Goal: Task Accomplishment & Management: Manage account settings

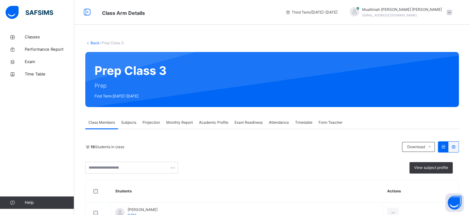
click at [147, 124] on span "Projection" at bounding box center [152, 123] width 18 height 6
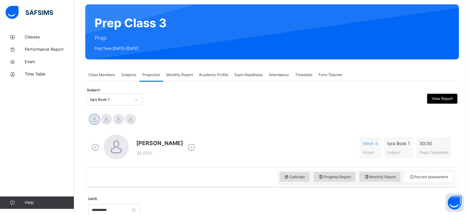
scroll to position [83, 0]
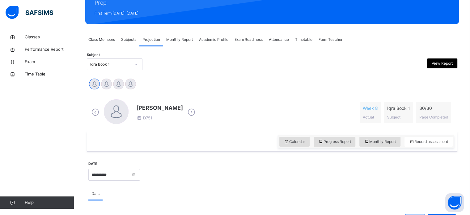
click at [240, 43] on div "Exam Readiness" at bounding box center [249, 39] width 34 height 12
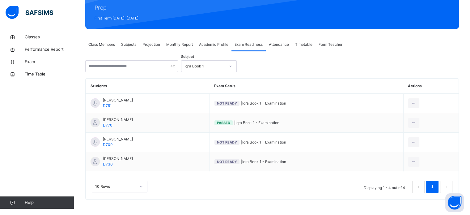
scroll to position [78, 0]
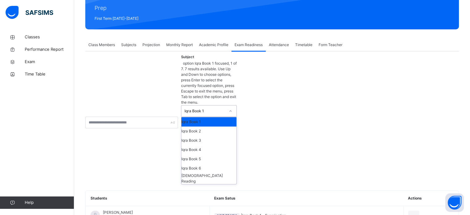
click at [233, 108] on icon at bounding box center [231, 111] width 4 height 6
click at [215, 127] on div "Iqra Book 2" at bounding box center [209, 131] width 55 height 9
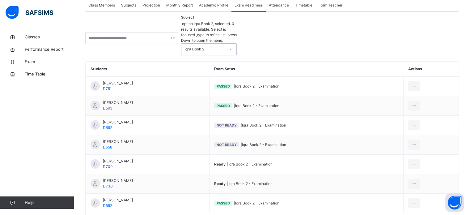
scroll to position [118, 0]
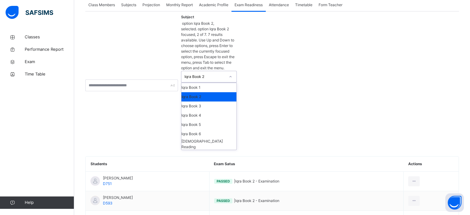
click at [225, 72] on div at bounding box center [230, 77] width 11 height 10
click at [214, 101] on div "Iqra Book 3" at bounding box center [209, 105] width 55 height 9
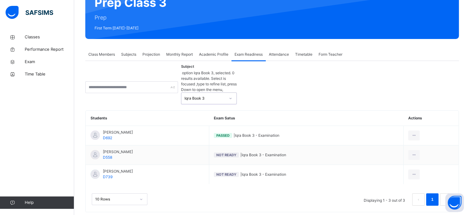
scroll to position [58, 0]
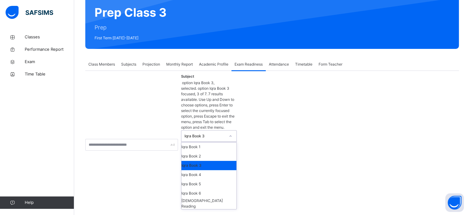
click at [229, 133] on icon at bounding box center [231, 136] width 4 height 6
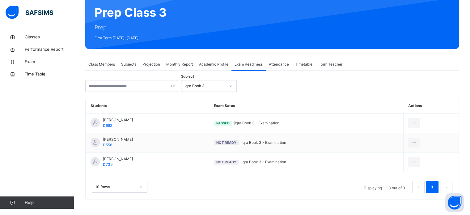
click at [259, 94] on div "Subject Iqra Book 3 Students Exam Satus Actions Hamza Balkaya D692 Passed | Iqr…" at bounding box center [272, 140] width 374 height 120
click at [159, 61] on div "Projection" at bounding box center [151, 64] width 24 height 12
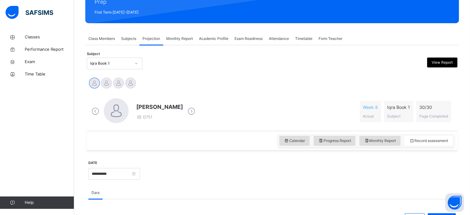
scroll to position [97, 0]
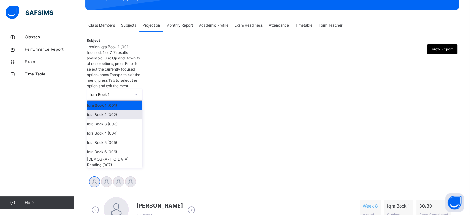
click at [127, 110] on div "Iqra Book 2 (002)" at bounding box center [114, 114] width 55 height 9
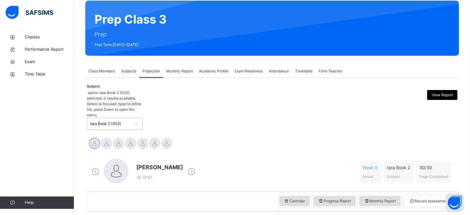
scroll to position [61, 0]
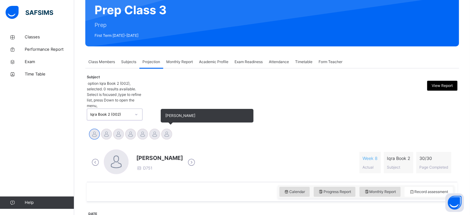
click at [172, 128] on div "[PERSON_NAME]" at bounding box center [167, 135] width 12 height 14
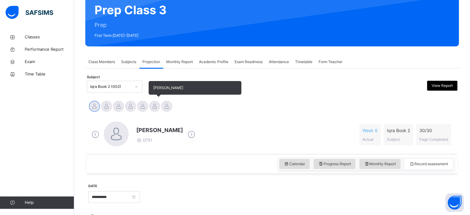
click at [156, 105] on div at bounding box center [154, 106] width 11 height 11
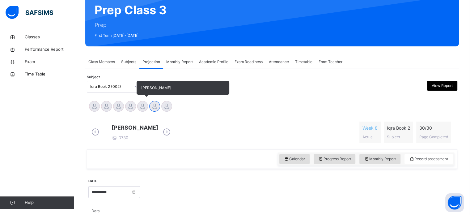
click at [142, 106] on div at bounding box center [142, 106] width 11 height 11
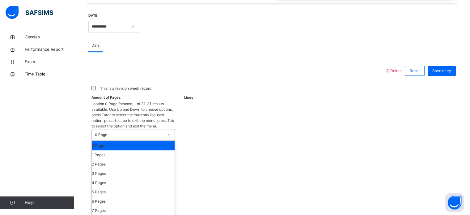
scroll to position [227, 0]
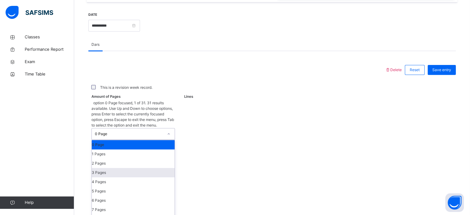
click at [133, 168] on div "3 Pages" at bounding box center [133, 172] width 83 height 9
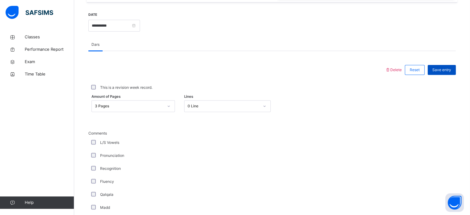
click at [449, 73] on span "Save entry" at bounding box center [442, 70] width 19 height 6
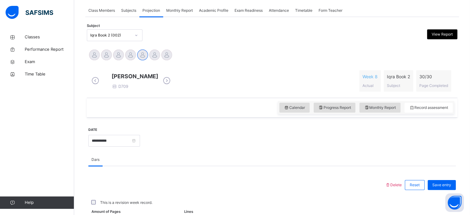
scroll to position [109, 0]
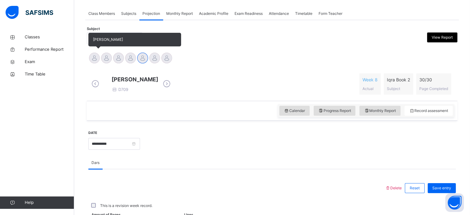
click at [91, 57] on div at bounding box center [94, 58] width 11 height 11
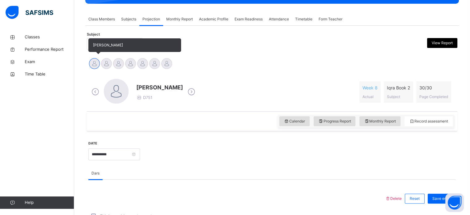
scroll to position [98, 0]
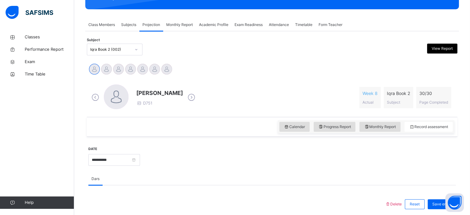
click at [230, 63] on div "Adam Alabbasi Evan Forbes Hamza Balkaya RAYYAN AHMED Yusuf Abdurrahuman Zaid Mo…" at bounding box center [272, 70] width 368 height 14
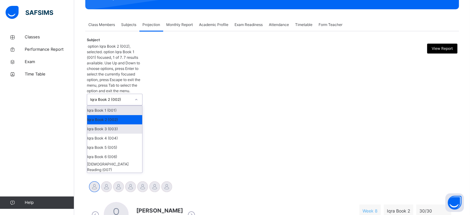
click at [133, 124] on div "Iqra Book 3 (003)" at bounding box center [114, 128] width 55 height 9
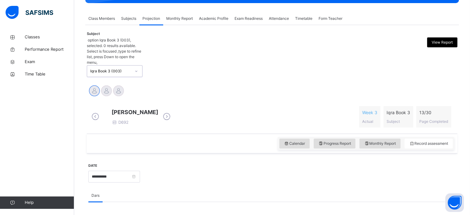
scroll to position [105, 0]
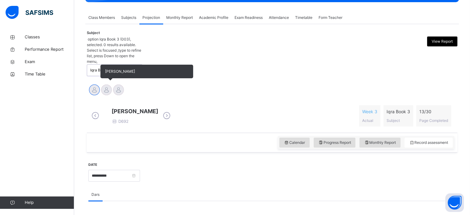
click at [105, 84] on div at bounding box center [106, 89] width 11 height 11
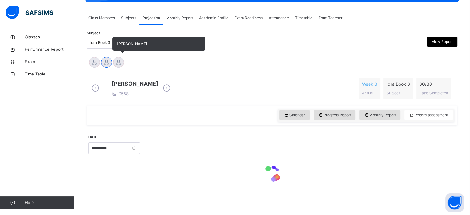
click at [118, 65] on div at bounding box center [118, 62] width 11 height 11
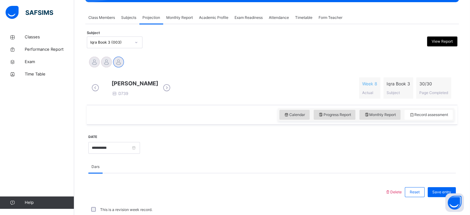
click at [98, 19] on span "Class Members" at bounding box center [101, 18] width 27 height 6
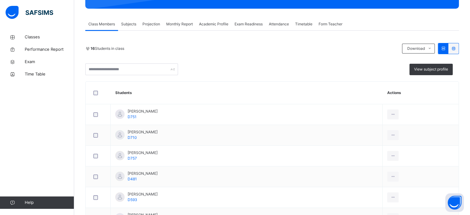
scroll to position [98, 0]
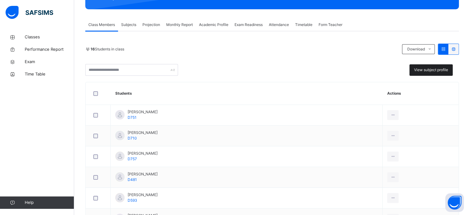
click at [434, 71] on span "View subject profile" at bounding box center [431, 70] width 34 height 6
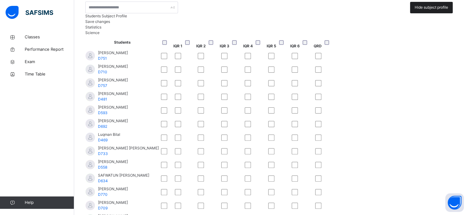
scroll to position [160, 0]
click at [110, 23] on span "Save changes" at bounding box center [97, 21] width 25 height 5
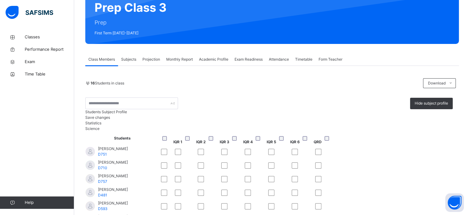
scroll to position [51, 0]
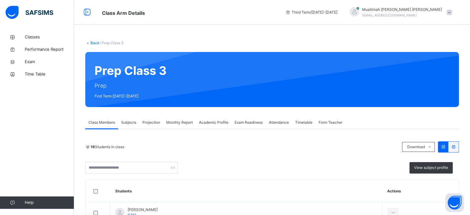
click at [150, 121] on span "Projection" at bounding box center [152, 123] width 18 height 6
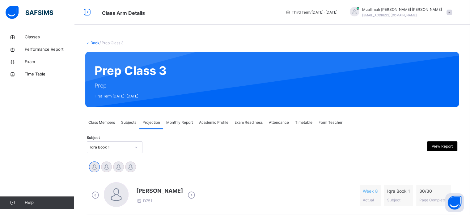
scroll to position [57, 0]
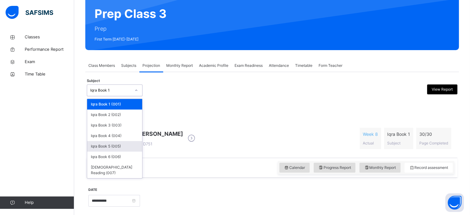
click at [122, 148] on div "Iqra Book 5 (005)" at bounding box center [114, 146] width 55 height 11
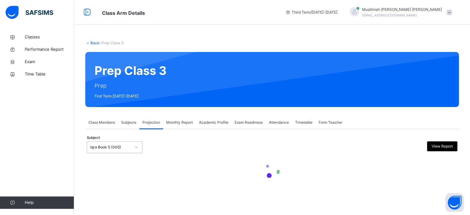
scroll to position [0, 0]
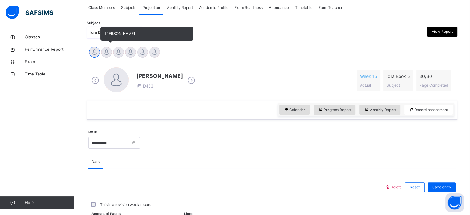
click at [107, 53] on div at bounding box center [106, 52] width 11 height 11
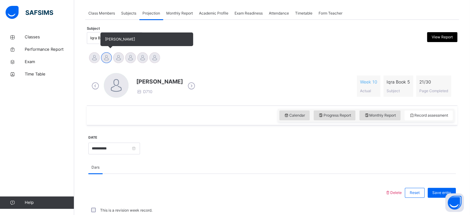
scroll to position [115, 0]
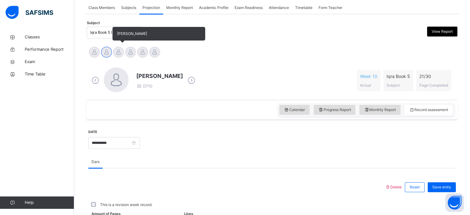
click at [118, 54] on div at bounding box center [118, 52] width 11 height 11
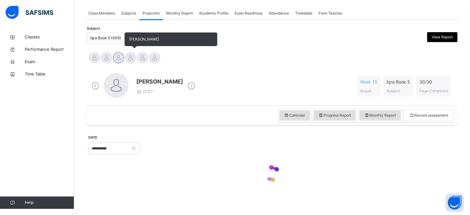
click at [132, 58] on div "[PERSON_NAME]" at bounding box center [131, 59] width 12 height 14
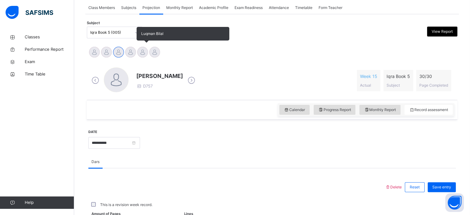
click at [143, 53] on div at bounding box center [142, 52] width 11 height 11
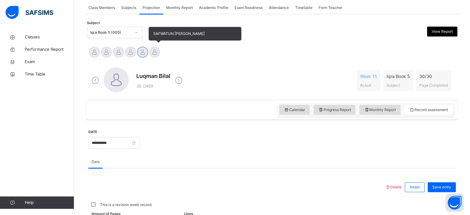
click at [154, 56] on div at bounding box center [154, 52] width 11 height 11
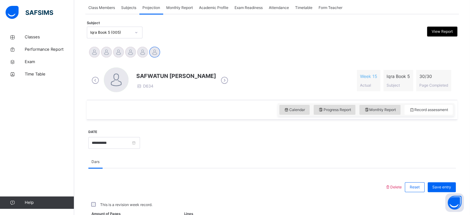
click at [104, 10] on span "Class Members" at bounding box center [101, 8] width 27 height 6
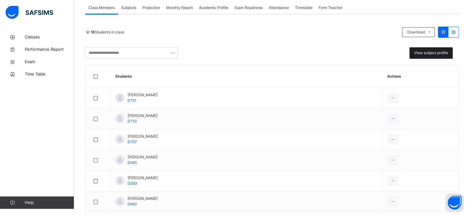
click at [441, 52] on span "View subject profile" at bounding box center [431, 53] width 34 height 6
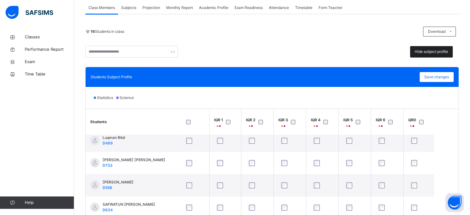
scroll to position [140, 0]
click at [440, 78] on span "Save changes" at bounding box center [437, 77] width 25 height 6
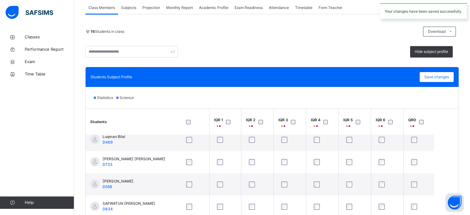
click at [153, 12] on div "Projection" at bounding box center [151, 8] width 24 height 12
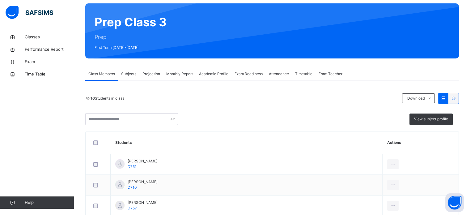
scroll to position [85, 0]
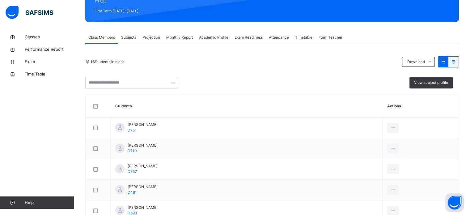
click at [156, 33] on div "Projection" at bounding box center [151, 37] width 24 height 12
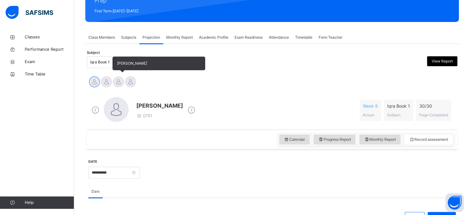
click at [119, 82] on div at bounding box center [118, 81] width 11 height 11
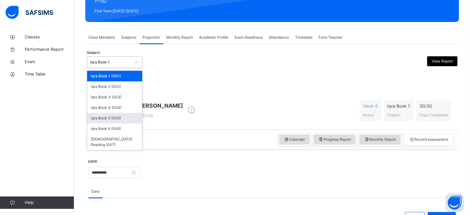
click at [122, 118] on div "Iqra Book 5 (005)" at bounding box center [114, 118] width 55 height 11
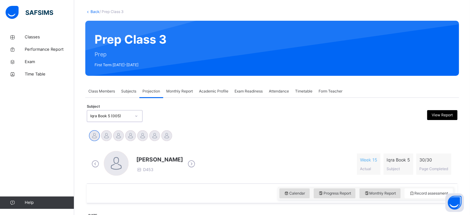
scroll to position [42, 0]
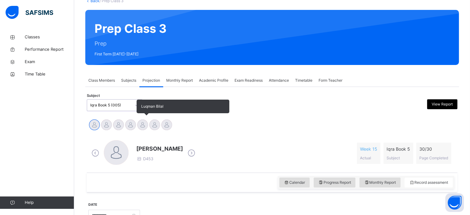
click at [144, 120] on div at bounding box center [142, 124] width 11 height 11
click at [132, 123] on div at bounding box center [130, 124] width 11 height 11
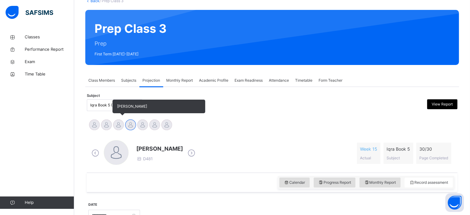
click at [120, 126] on div at bounding box center [118, 124] width 11 height 11
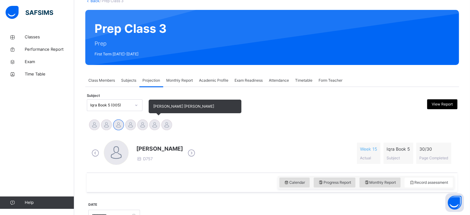
click at [151, 128] on div "[PERSON_NAME] [PERSON_NAME]" at bounding box center [155, 126] width 12 height 14
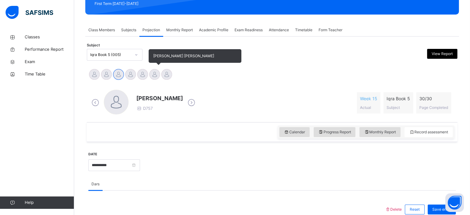
scroll to position [139, 0]
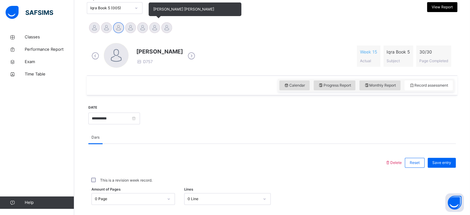
click at [156, 27] on div at bounding box center [154, 27] width 11 height 11
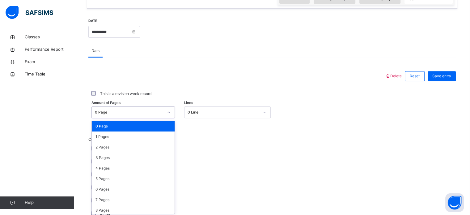
scroll to position [227, 0]
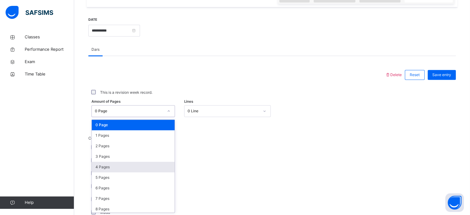
click at [125, 167] on div "4 Pages" at bounding box center [133, 167] width 83 height 11
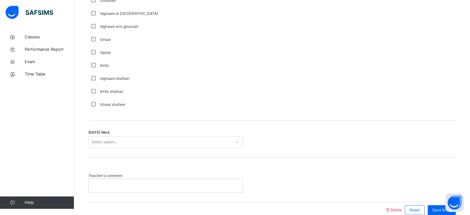
scroll to position [482, 0]
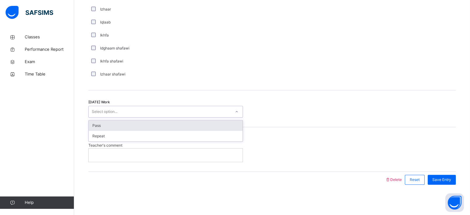
click at [150, 125] on div "Pass" at bounding box center [166, 125] width 154 height 11
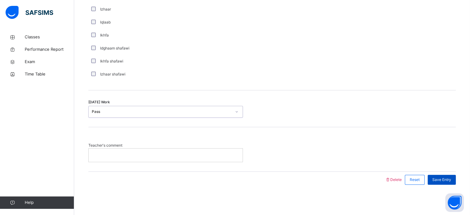
click at [452, 178] on span "Save Entry" at bounding box center [442, 180] width 19 height 6
click at [440, 180] on span "Save Entry" at bounding box center [442, 180] width 19 height 6
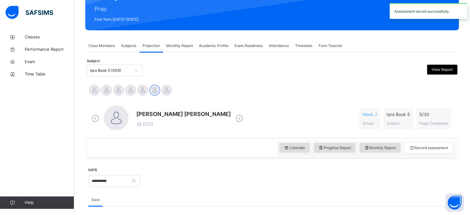
scroll to position [82, 0]
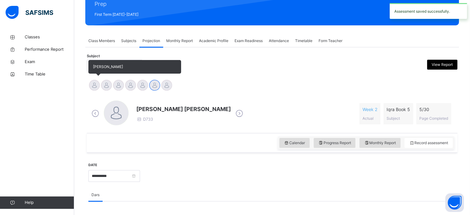
click at [99, 82] on div "[PERSON_NAME]" at bounding box center [94, 86] width 12 height 14
click at [110, 89] on div "[PERSON_NAME]" at bounding box center [107, 86] width 12 height 14
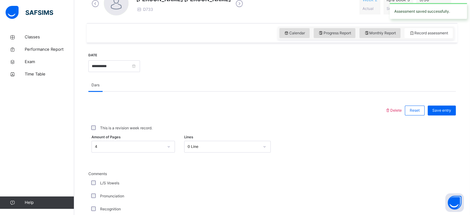
scroll to position [204, 0]
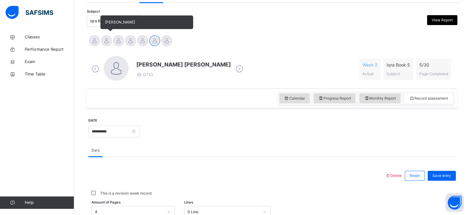
click at [106, 40] on div at bounding box center [106, 40] width 11 height 11
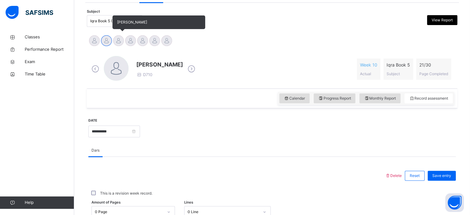
click at [119, 41] on div at bounding box center [118, 40] width 11 height 11
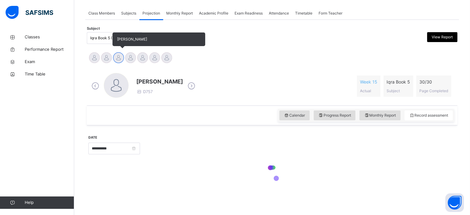
scroll to position [126, 0]
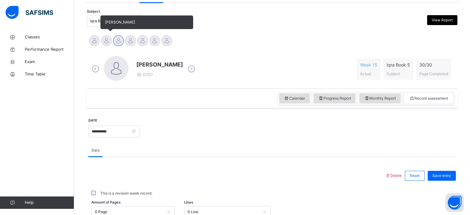
click at [105, 37] on div at bounding box center [106, 40] width 11 height 11
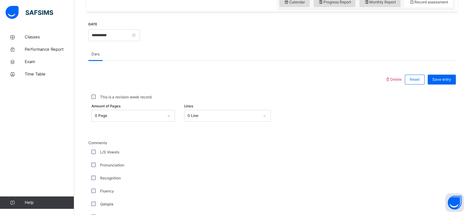
scroll to position [227, 0]
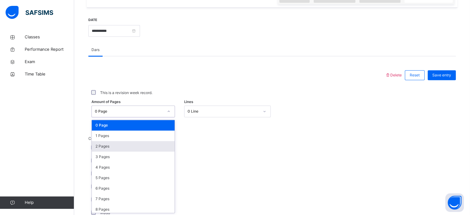
click at [120, 147] on div "2 Pages" at bounding box center [133, 146] width 83 height 11
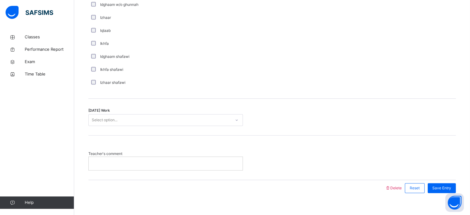
scroll to position [482, 0]
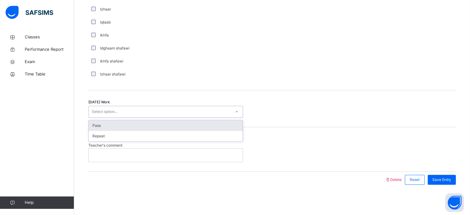
click at [135, 125] on div "Pass" at bounding box center [166, 125] width 154 height 11
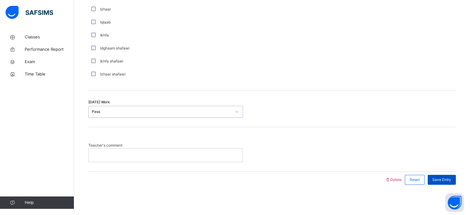
click at [450, 179] on span "Save Entry" at bounding box center [442, 180] width 19 height 6
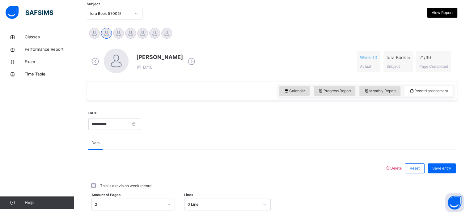
scroll to position [121, 0]
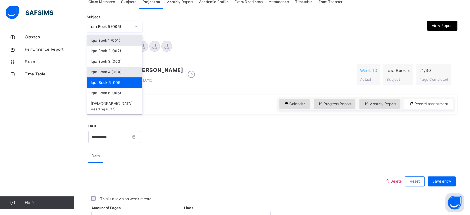
click at [121, 72] on div "Iqra Book 4 (004)" at bounding box center [114, 72] width 55 height 11
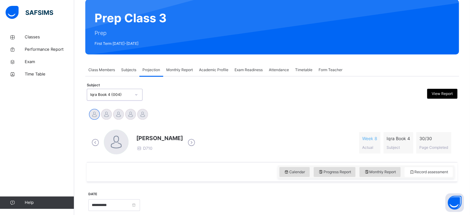
scroll to position [84, 0]
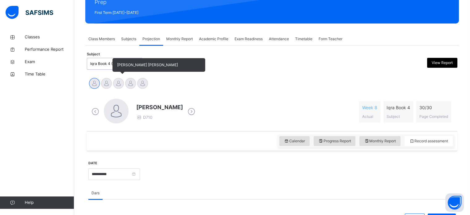
click at [118, 87] on div at bounding box center [118, 83] width 11 height 11
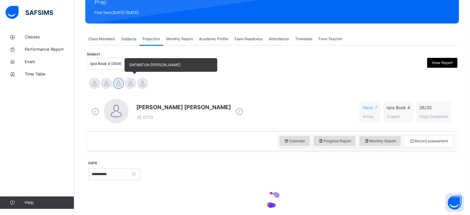
click at [130, 82] on div at bounding box center [130, 83] width 11 height 11
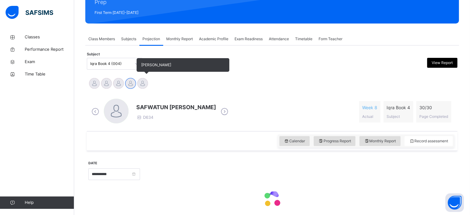
click at [143, 84] on div at bounding box center [142, 83] width 11 height 11
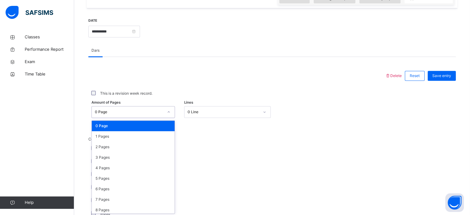
scroll to position [227, 0]
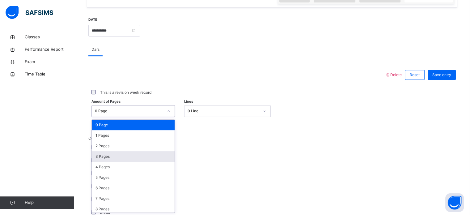
click at [127, 158] on div "3 Pages" at bounding box center [133, 156] width 83 height 11
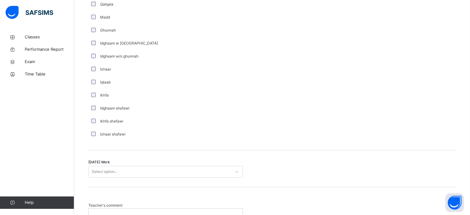
scroll to position [440, 0]
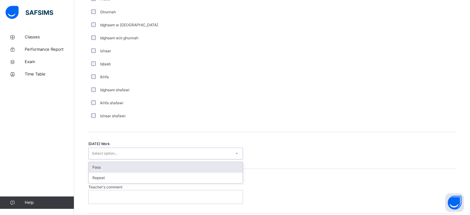
click at [119, 168] on div "Pass" at bounding box center [166, 167] width 154 height 11
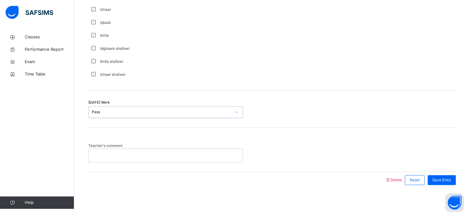
scroll to position [482, 0]
click at [443, 180] on span "Save Entry" at bounding box center [442, 180] width 19 height 6
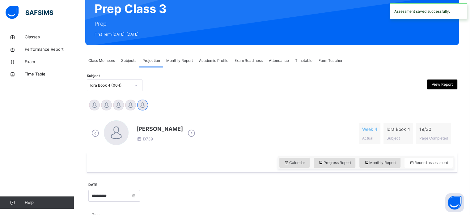
scroll to position [61, 0]
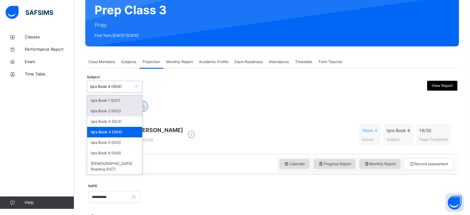
click at [122, 112] on div "Iqra Book 2 (002)" at bounding box center [114, 111] width 55 height 11
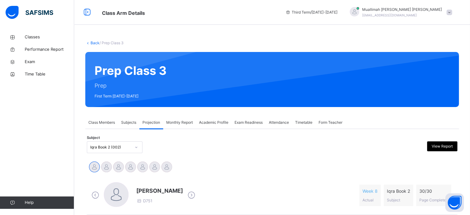
scroll to position [68, 0]
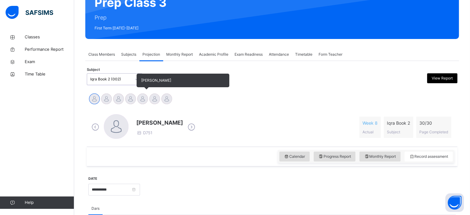
click at [143, 102] on div at bounding box center [142, 98] width 11 height 11
click at [132, 97] on div at bounding box center [130, 98] width 11 height 11
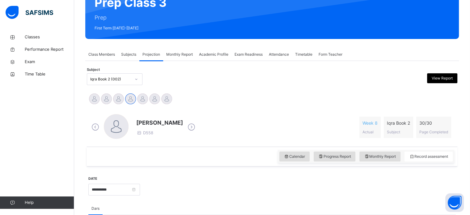
click at [98, 55] on span "Class Members" at bounding box center [101, 55] width 27 height 6
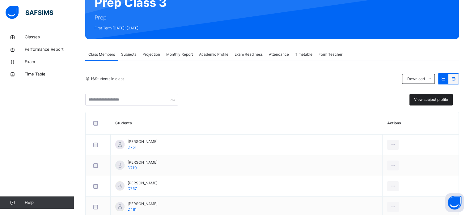
click at [431, 99] on span "View subject profile" at bounding box center [431, 100] width 34 height 6
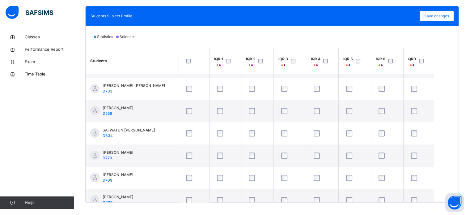
scroll to position [155, 0]
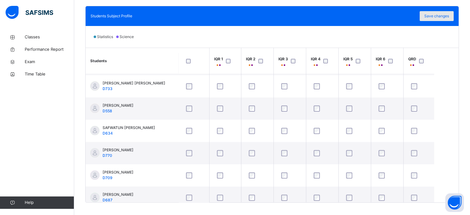
click at [437, 16] on span "Save changes" at bounding box center [437, 16] width 25 height 6
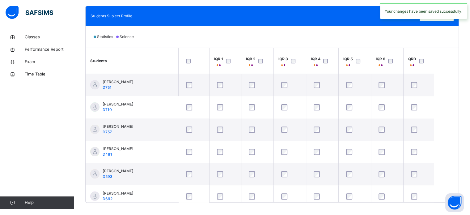
scroll to position [0, 0]
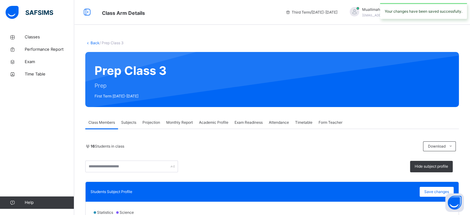
click at [150, 121] on span "Projection" at bounding box center [152, 123] width 18 height 6
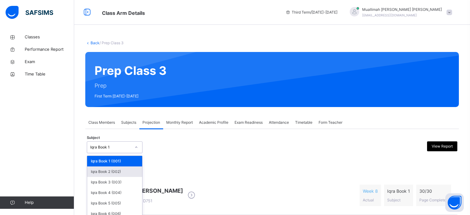
scroll to position [103, 0]
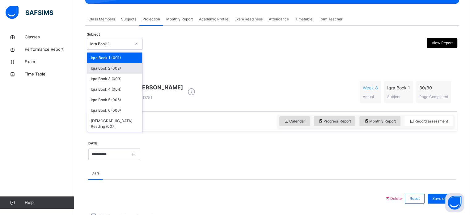
click at [111, 70] on div "Iqra Book 2 (002)" at bounding box center [114, 68] width 55 height 11
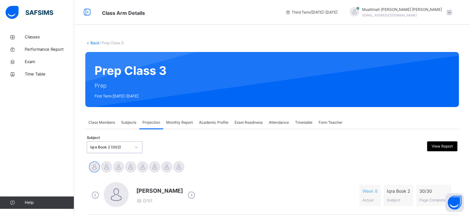
scroll to position [87, 0]
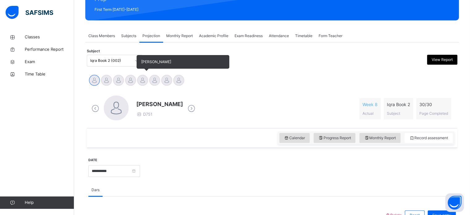
click at [144, 80] on div at bounding box center [142, 80] width 11 height 11
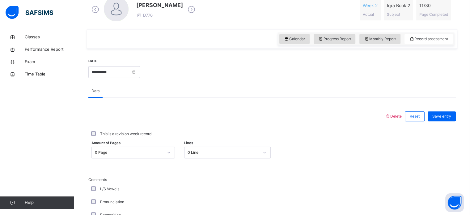
scroll to position [186, 0]
click at [150, 152] on div "0 Page" at bounding box center [134, 153] width 84 height 12
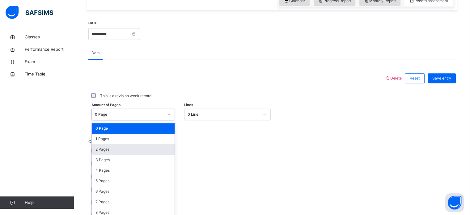
scroll to position [227, 0]
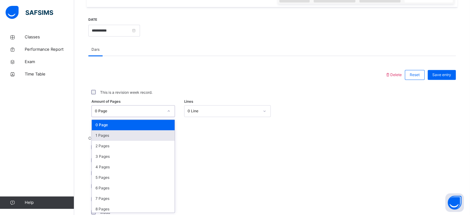
click at [120, 139] on div "1 Pages" at bounding box center [133, 135] width 83 height 11
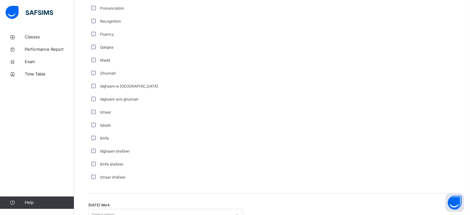
scroll to position [435, 0]
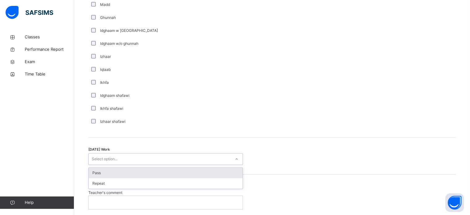
click at [130, 160] on div "Select option..." at bounding box center [160, 159] width 142 height 10
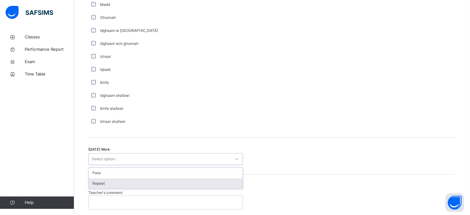
click at [105, 184] on div "Repeat" at bounding box center [166, 183] width 154 height 11
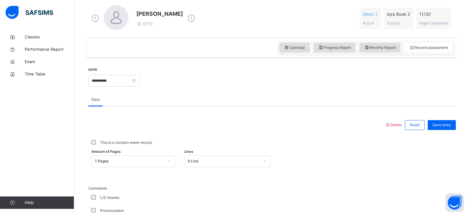
scroll to position [161, 0]
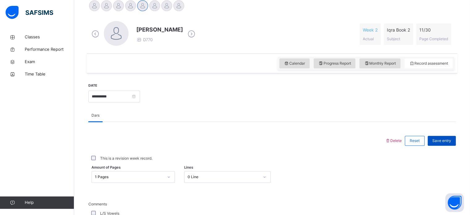
click at [448, 140] on span "Save entry" at bounding box center [442, 141] width 19 height 6
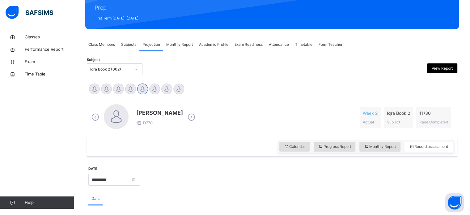
scroll to position [83, 0]
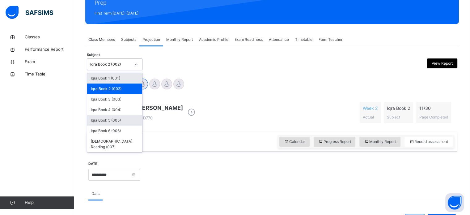
click at [133, 119] on div "Iqra Book 5 (005)" at bounding box center [114, 120] width 55 height 11
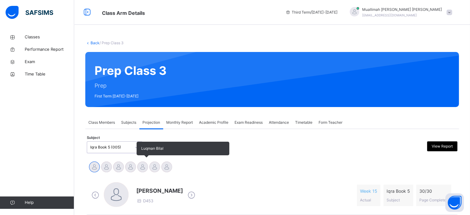
click at [142, 169] on div at bounding box center [142, 166] width 11 height 11
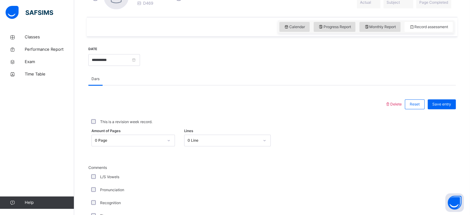
click at [131, 138] on div "0 Page" at bounding box center [134, 141] width 84 height 12
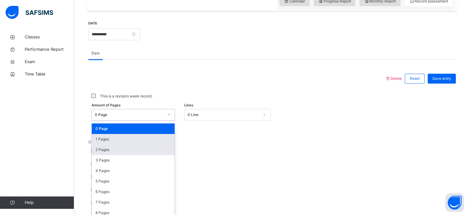
scroll to position [227, 0]
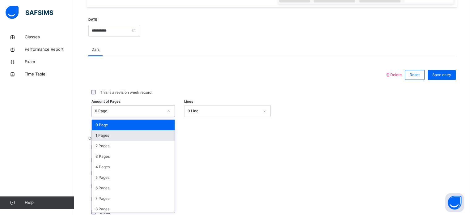
click at [120, 139] on div "1 Pages" at bounding box center [133, 135] width 83 height 11
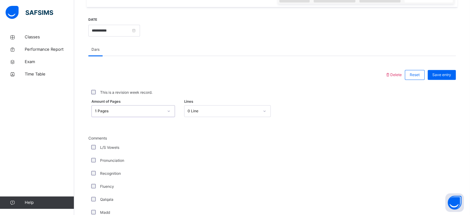
click at [110, 92] on label "This is a revision week record." at bounding box center [126, 93] width 52 height 6
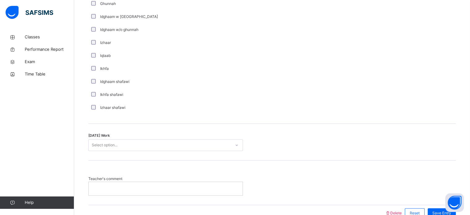
scroll to position [482, 0]
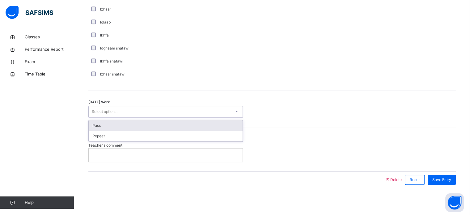
click at [119, 110] on div "Select option..." at bounding box center [160, 112] width 142 height 10
click at [117, 128] on div "Pass" at bounding box center [166, 125] width 154 height 11
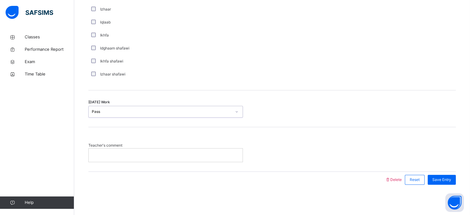
click at [118, 152] on p at bounding box center [165, 155] width 145 height 6
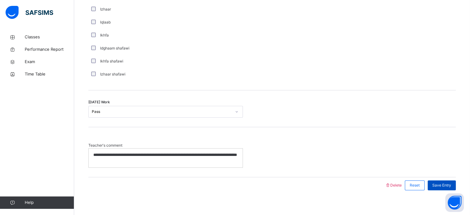
click at [447, 187] on span "Save Entry" at bounding box center [442, 185] width 19 height 6
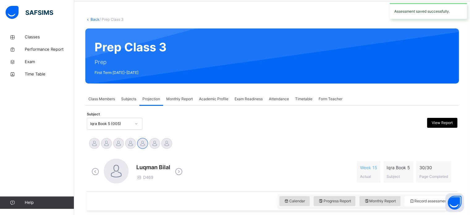
scroll to position [15, 0]
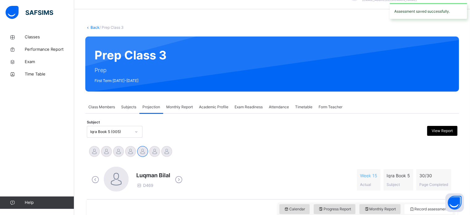
click at [122, 133] on div "Iqra Book 5 (005)" at bounding box center [110, 132] width 41 height 6
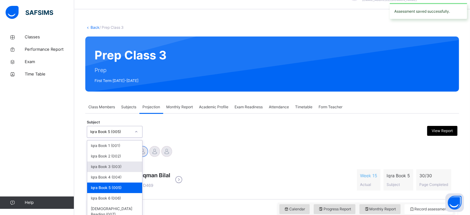
click at [104, 162] on div "Iqra Book 3 (003)" at bounding box center [114, 166] width 55 height 11
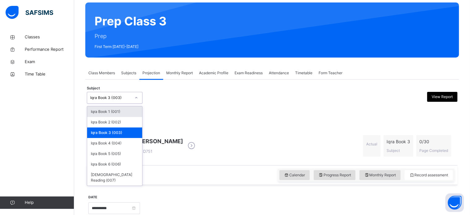
scroll to position [58, 0]
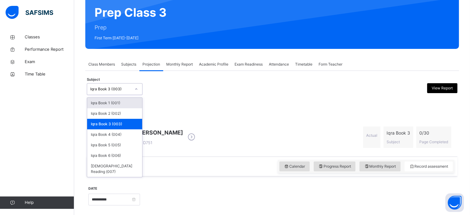
click at [177, 104] on div "Adam Alabbasi Hamza Balkaya RAYYAN AHMED Zayed Abubakar" at bounding box center [272, 110] width 368 height 14
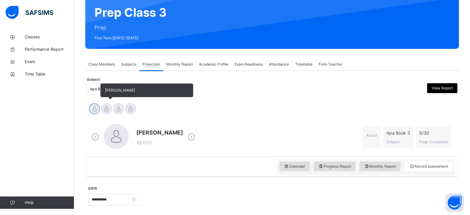
click at [106, 110] on div at bounding box center [106, 108] width 11 height 11
click at [118, 108] on div at bounding box center [118, 108] width 11 height 11
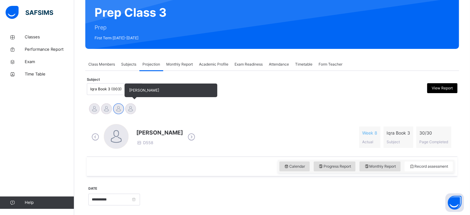
click at [132, 110] on div at bounding box center [130, 108] width 11 height 11
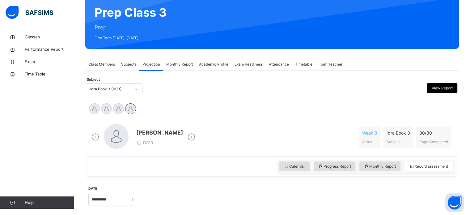
click at [132, 62] on span "Subjects" at bounding box center [128, 65] width 15 height 6
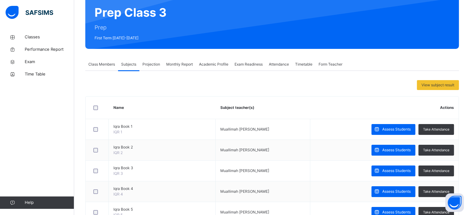
click at [150, 66] on span "Projection" at bounding box center [152, 65] width 18 height 6
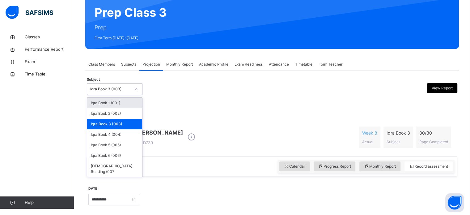
click at [194, 114] on div "Adam Alabbasi Hamza Balkaya RAYYAN AHMED Zayed Abubakar" at bounding box center [272, 110] width 368 height 14
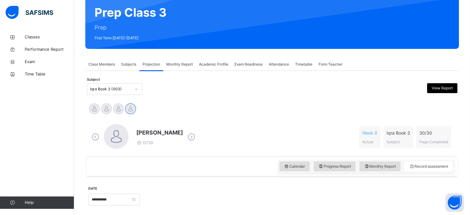
click at [129, 62] on span "Subjects" at bounding box center [128, 65] width 15 height 6
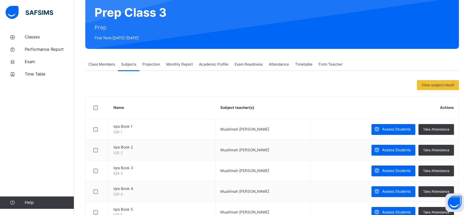
click at [103, 64] on span "Class Members" at bounding box center [101, 65] width 27 height 6
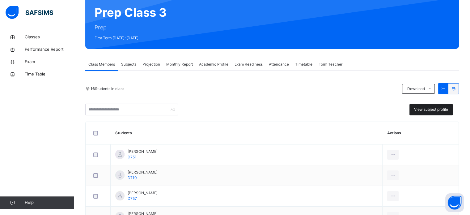
click at [444, 111] on span "View subject profile" at bounding box center [431, 110] width 34 height 6
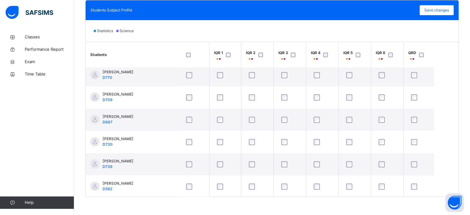
scroll to position [228, 0]
click at [439, 13] on div "Save changes" at bounding box center [437, 10] width 34 height 10
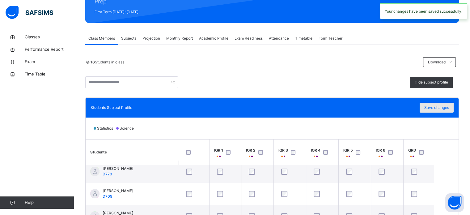
scroll to position [0, 0]
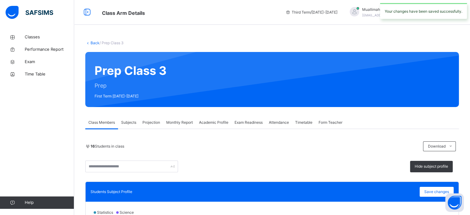
click at [152, 122] on span "Projection" at bounding box center [152, 123] width 18 height 6
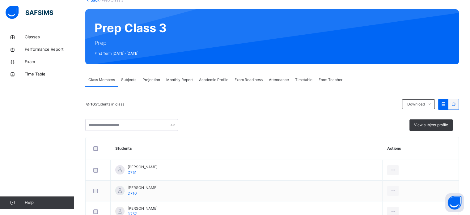
scroll to position [47, 0]
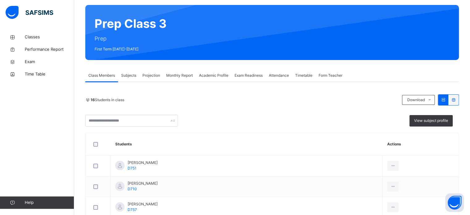
click at [152, 75] on span "Projection" at bounding box center [152, 76] width 18 height 6
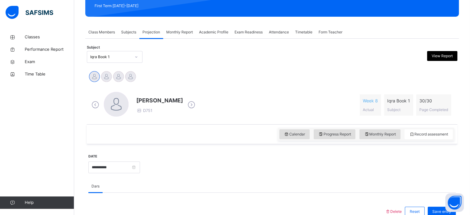
scroll to position [92, 0]
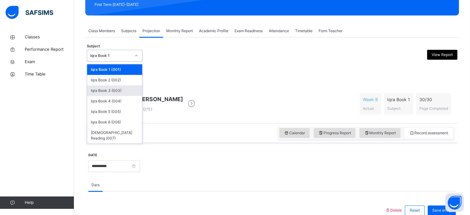
click at [123, 93] on div "Iqra Book 3 (003)" at bounding box center [114, 90] width 55 height 11
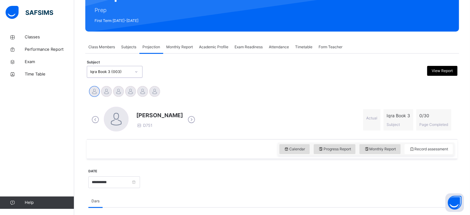
scroll to position [83, 0]
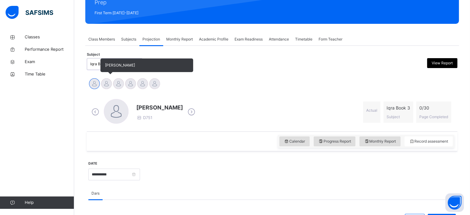
click at [106, 84] on div at bounding box center [106, 83] width 11 height 11
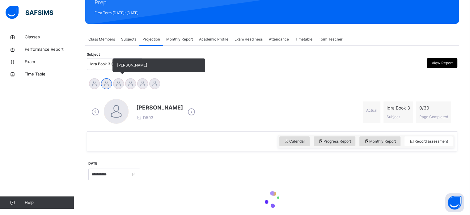
click at [119, 87] on div at bounding box center [118, 83] width 11 height 11
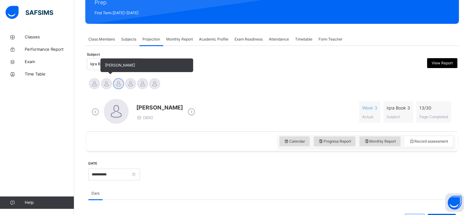
click at [106, 87] on div at bounding box center [106, 83] width 11 height 11
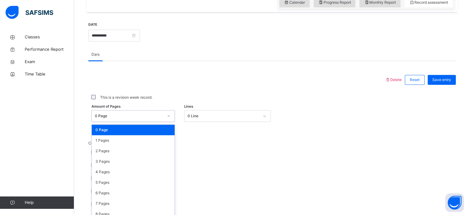
scroll to position [227, 0]
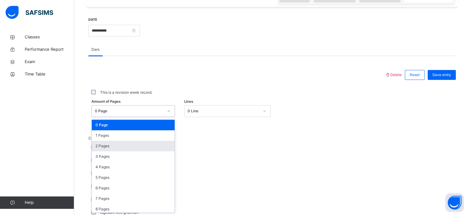
click at [121, 147] on div "2 Pages" at bounding box center [133, 146] width 83 height 11
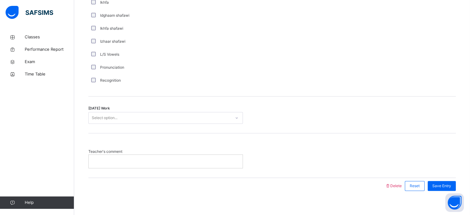
scroll to position [476, 0]
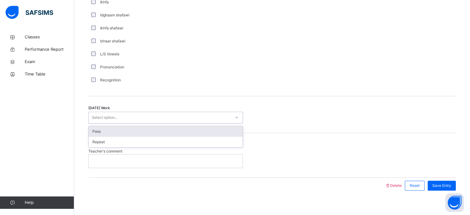
click at [172, 132] on div "Pass" at bounding box center [166, 131] width 154 height 11
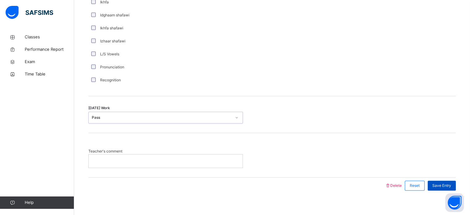
click at [450, 185] on span "Save Entry" at bounding box center [442, 186] width 19 height 6
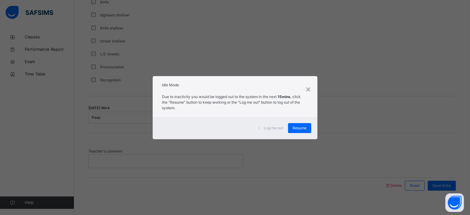
click at [115, 142] on div "× Idle Mode Due to inactivity you would be logged out to the system in the next…" at bounding box center [235, 107] width 470 height 215
click at [304, 132] on div "Resume" at bounding box center [299, 128] width 23 height 10
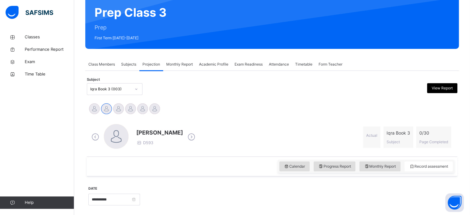
scroll to position [59, 0]
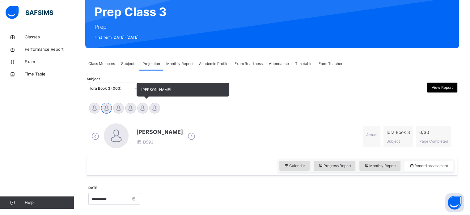
click at [142, 108] on div at bounding box center [142, 108] width 11 height 11
click at [135, 109] on div at bounding box center [130, 108] width 11 height 11
click at [157, 109] on div at bounding box center [154, 108] width 11 height 11
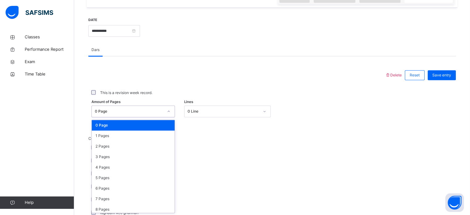
scroll to position [227, 0]
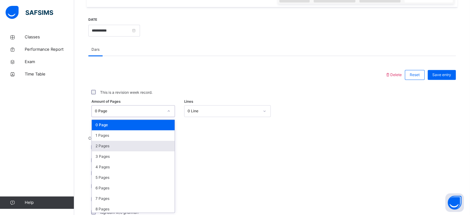
click at [135, 148] on div "2 Pages" at bounding box center [133, 146] width 83 height 11
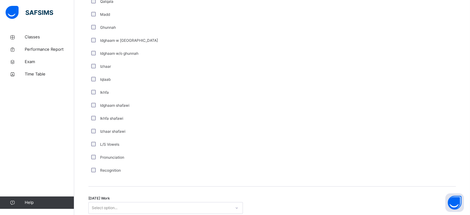
scroll to position [482, 0]
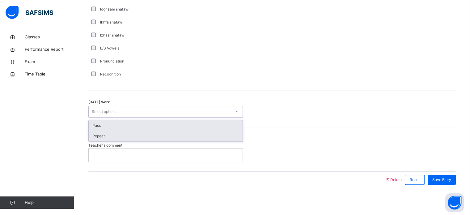
click at [178, 133] on div "Repeat" at bounding box center [166, 136] width 154 height 11
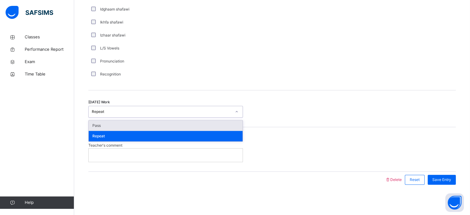
click at [188, 126] on div "Pass" at bounding box center [166, 125] width 154 height 11
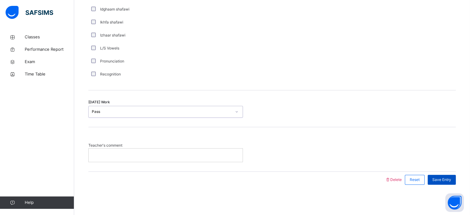
click at [452, 180] on span "Save Entry" at bounding box center [442, 180] width 19 height 6
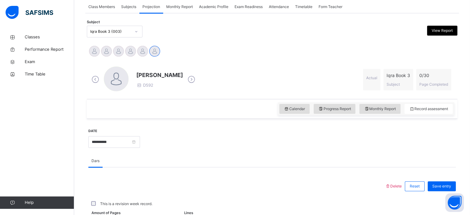
scroll to position [117, 0]
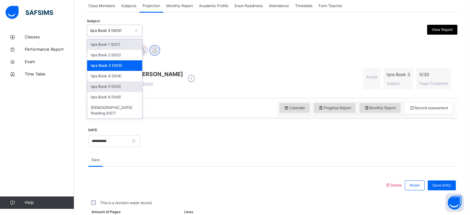
click at [131, 89] on div "Iqra Book 5 (005)" at bounding box center [114, 86] width 55 height 11
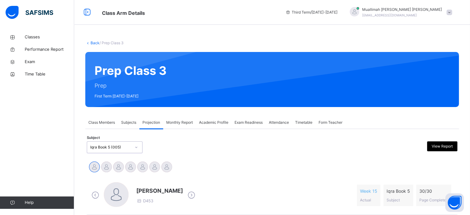
scroll to position [47, 0]
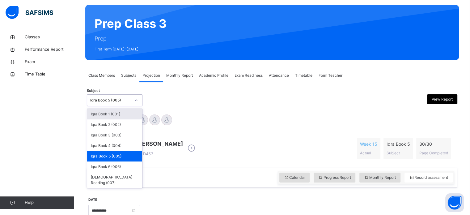
click at [236, 126] on div "[PERSON_NAME] [PERSON_NAME] [PERSON_NAME] [PERSON_NAME] [PERSON_NAME] [PERSON_N…" at bounding box center [272, 121] width 368 height 14
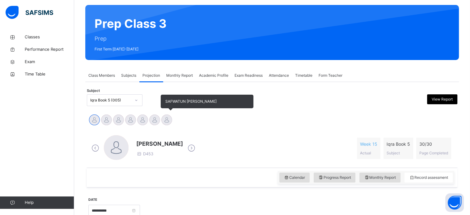
click at [170, 120] on div at bounding box center [166, 119] width 11 height 11
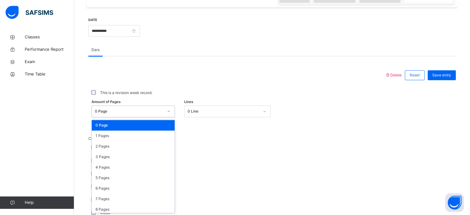
scroll to position [227, 0]
click at [125, 138] on div "1 Pages" at bounding box center [133, 135] width 83 height 11
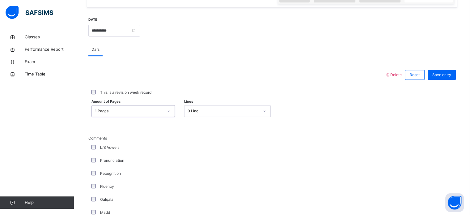
click at [106, 91] on label "This is a revision week record." at bounding box center [126, 93] width 52 height 6
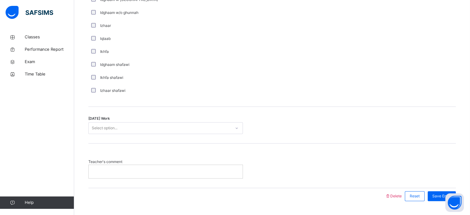
scroll to position [482, 0]
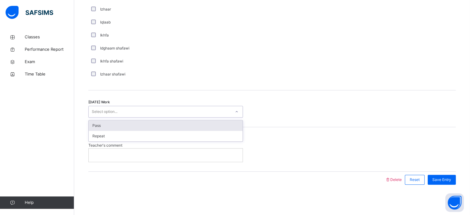
click at [126, 125] on div "Pass" at bounding box center [166, 125] width 154 height 11
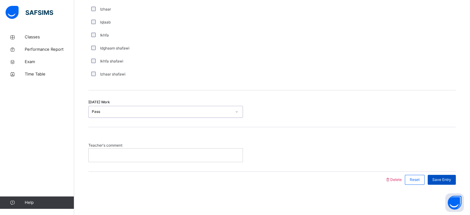
click at [444, 177] on span "Save Entry" at bounding box center [442, 180] width 19 height 6
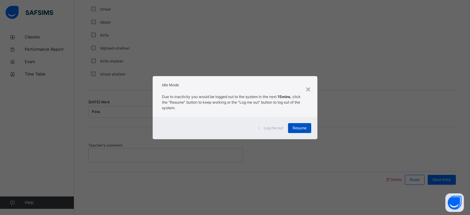
click at [308, 126] on div "Resume" at bounding box center [299, 128] width 23 height 10
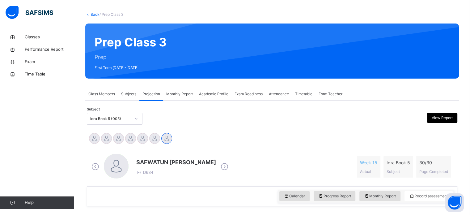
scroll to position [40, 0]
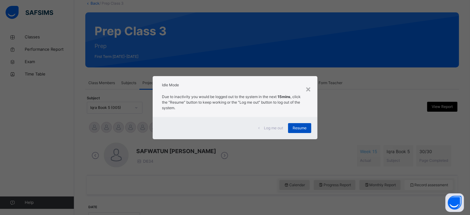
click at [304, 129] on span "Resume" at bounding box center [300, 128] width 14 height 6
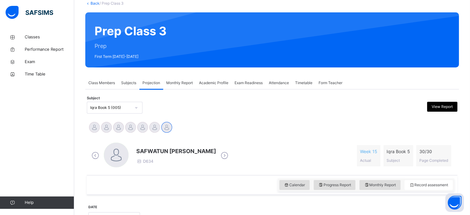
click at [146, 84] on span "Projection" at bounding box center [152, 83] width 18 height 6
click at [132, 81] on span "Subjects" at bounding box center [128, 83] width 15 height 6
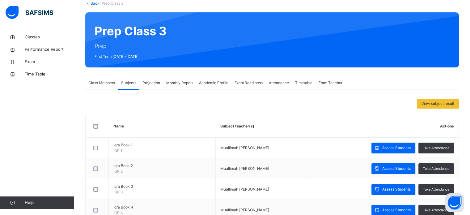
click at [96, 80] on span "Class Members" at bounding box center [101, 83] width 27 height 6
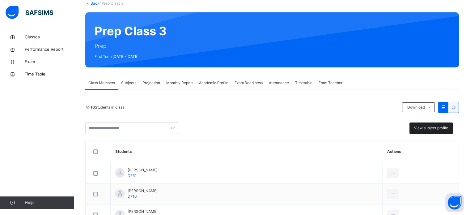
click at [429, 127] on span "View subject profile" at bounding box center [431, 128] width 34 height 6
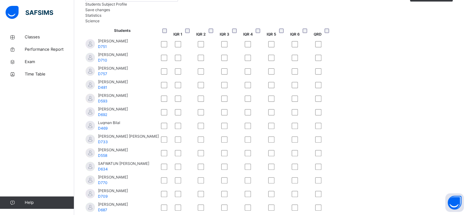
scroll to position [182, 0]
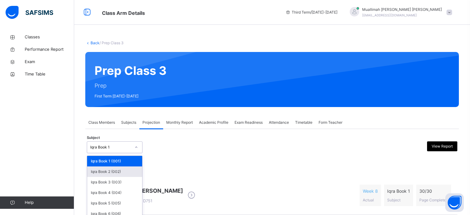
scroll to position [77, 0]
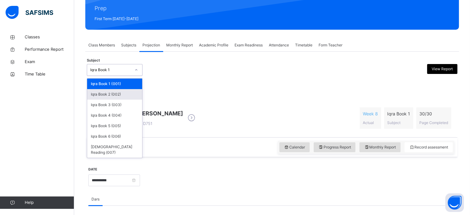
click at [109, 92] on div "Iqra Book 2 (002)" at bounding box center [114, 94] width 55 height 11
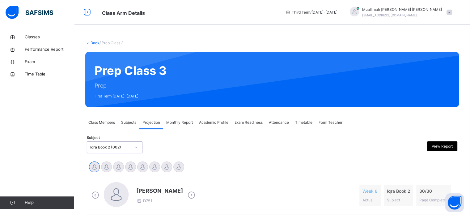
scroll to position [95, 0]
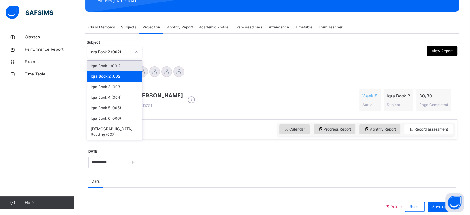
click at [100, 51] on div "Iqra Book 2 (002)" at bounding box center [110, 52] width 41 height 6
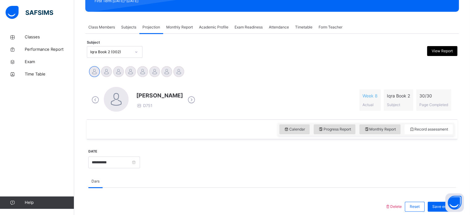
click at [181, 81] on div "[PERSON_NAME] D751 Week 8 Actual Iqra Book 2 Subject 30 / 30 Page Completed" at bounding box center [272, 100] width 371 height 39
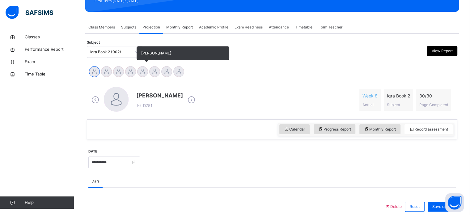
click at [143, 71] on div at bounding box center [142, 71] width 11 height 11
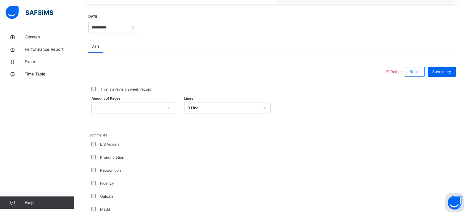
scroll to position [218, 0]
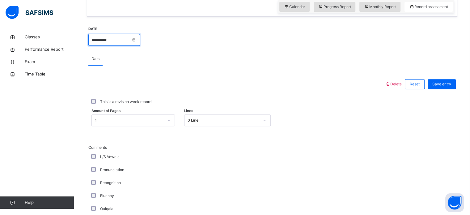
click at [140, 38] on input "**********" at bounding box center [114, 40] width 52 height 12
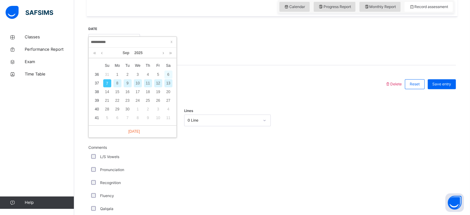
click at [170, 76] on div "6" at bounding box center [169, 75] width 8 height 8
type input "**********"
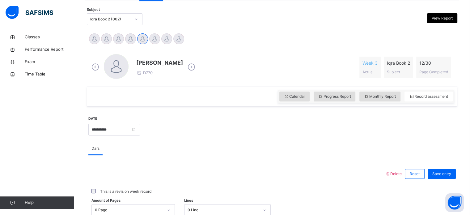
scroll to position [128, 0]
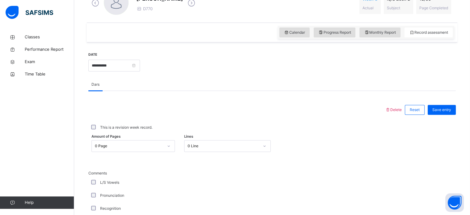
click at [164, 152] on div "0 Page" at bounding box center [134, 146] width 84 height 12
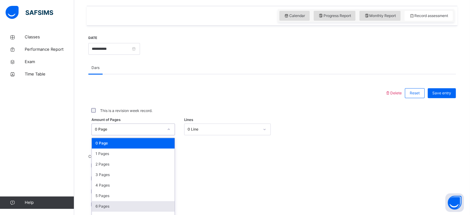
scroll to position [227, 0]
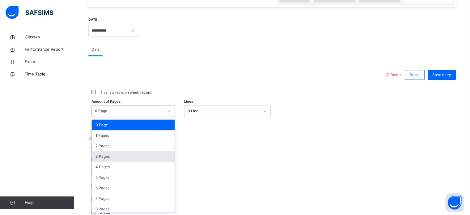
click at [129, 157] on div "3 Pages" at bounding box center [133, 156] width 83 height 11
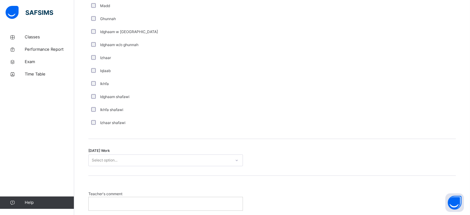
scroll to position [434, 0]
click at [134, 162] on div "Select option..." at bounding box center [160, 160] width 142 height 10
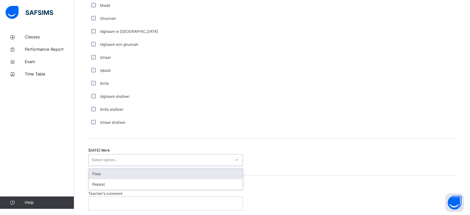
click at [117, 175] on div "Pass" at bounding box center [166, 174] width 154 height 11
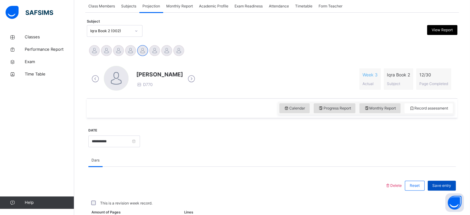
scroll to position [139, 0]
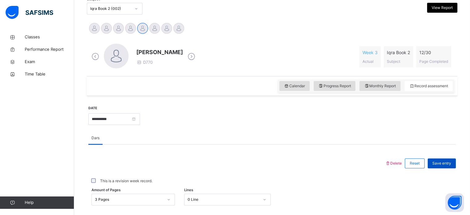
click at [440, 164] on span "Save entry" at bounding box center [442, 164] width 19 height 6
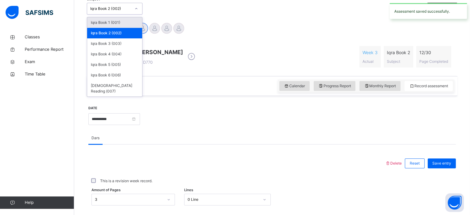
click at [88, 7] on div "Iqra Book 2 (002)" at bounding box center [108, 9] width 43 height 10
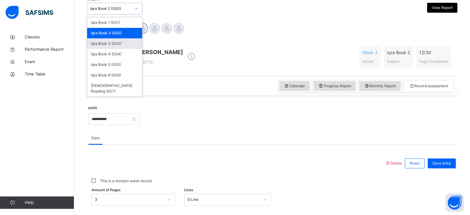
click at [109, 44] on div "Iqra Book 3 (003)" at bounding box center [114, 43] width 55 height 11
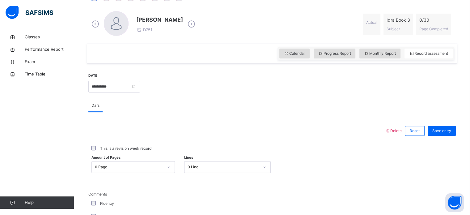
scroll to position [151, 0]
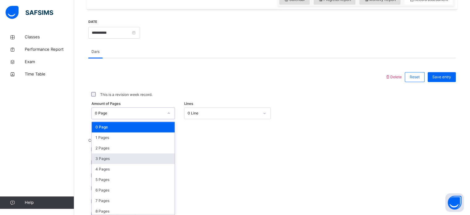
click at [144, 119] on div "option 3 Pages focused, 4 of 31. 31 results available. Use Up and Down to choos…" at bounding box center [134, 113] width 84 height 12
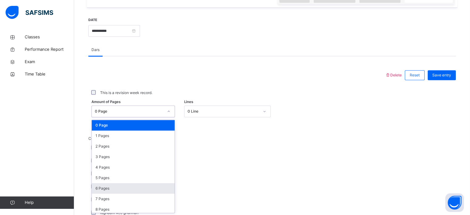
scroll to position [227, 0]
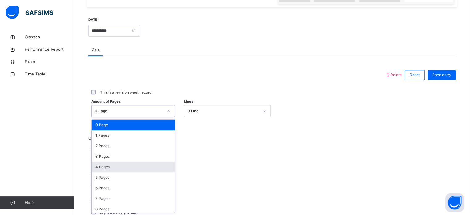
click at [133, 165] on div "4 Pages" at bounding box center [133, 167] width 83 height 11
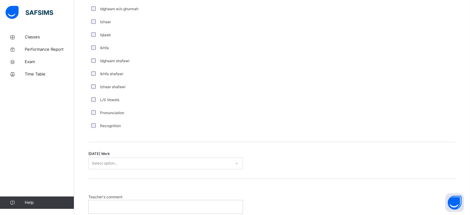
scroll to position [482, 0]
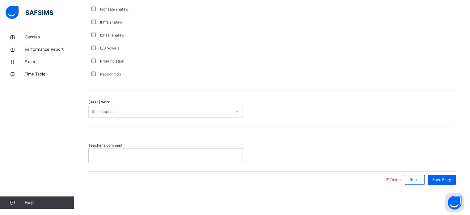
click at [158, 112] on div "Select option..." at bounding box center [160, 112] width 142 height 10
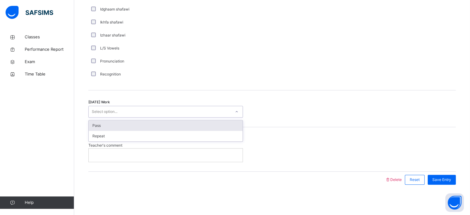
click at [134, 127] on div "Pass" at bounding box center [166, 125] width 154 height 11
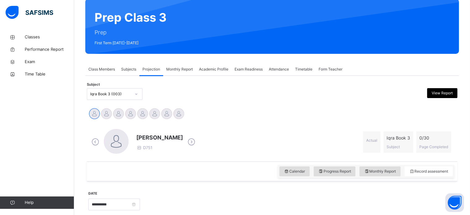
scroll to position [165, 0]
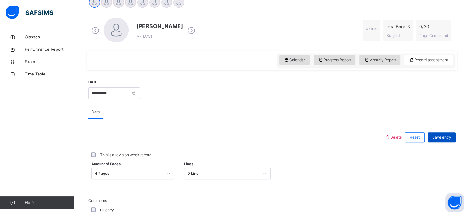
click at [444, 135] on span "Save entry" at bounding box center [442, 138] width 19 height 6
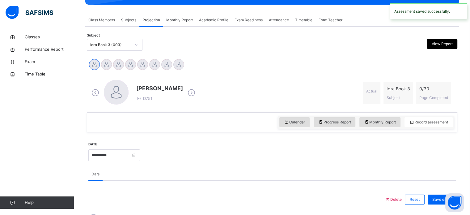
scroll to position [99, 0]
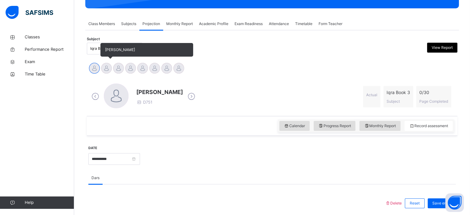
click at [107, 71] on div at bounding box center [106, 68] width 11 height 11
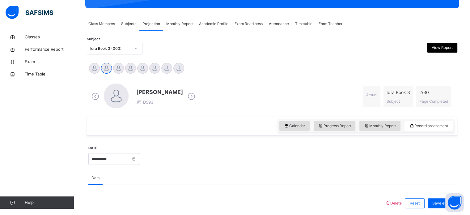
click at [199, 77] on div "[PERSON_NAME] D593 Actual Iqra Book 3 Subject 2 / 30 Page Completed" at bounding box center [272, 96] width 371 height 39
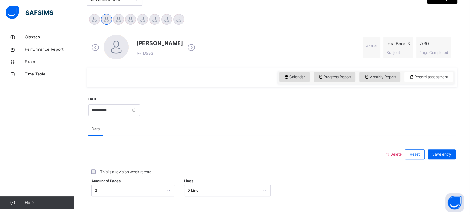
scroll to position [140, 0]
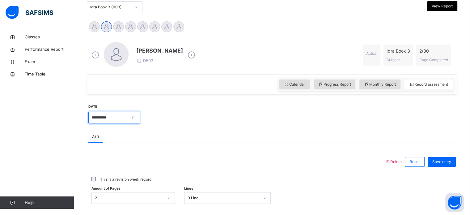
click at [140, 117] on input "**********" at bounding box center [114, 118] width 52 height 12
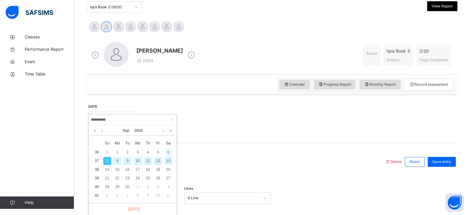
click at [167, 151] on div "6" at bounding box center [169, 152] width 8 height 8
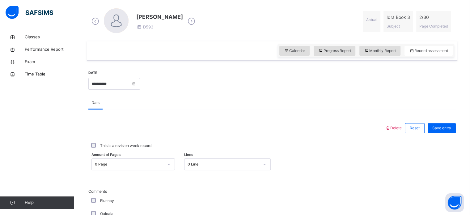
scroll to position [175, 0]
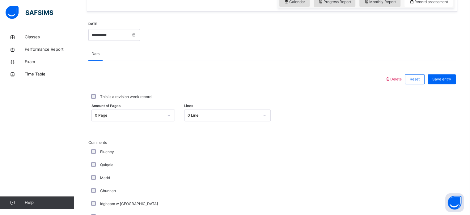
click at [169, 121] on div "0 Page" at bounding box center [134, 115] width 84 height 12
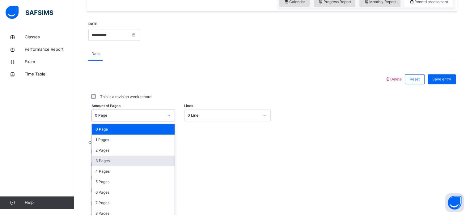
scroll to position [227, 0]
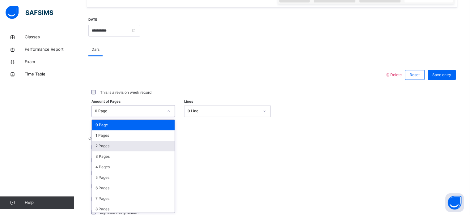
click at [140, 143] on div "2 Pages" at bounding box center [133, 146] width 83 height 11
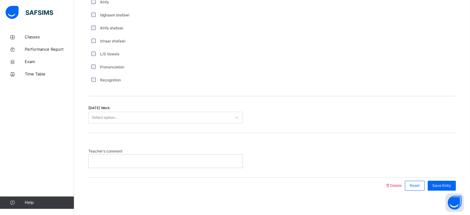
scroll to position [482, 0]
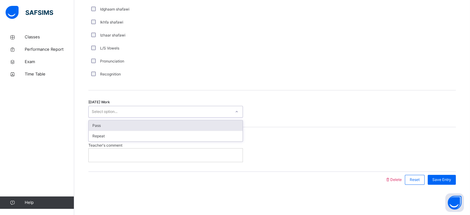
click at [140, 111] on div "Select option..." at bounding box center [160, 112] width 142 height 10
click at [133, 125] on div "Pass" at bounding box center [166, 125] width 154 height 11
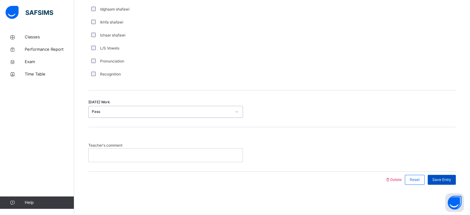
click at [442, 181] on span "Save Entry" at bounding box center [442, 180] width 19 height 6
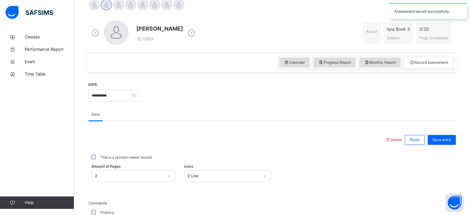
scroll to position [163, 0]
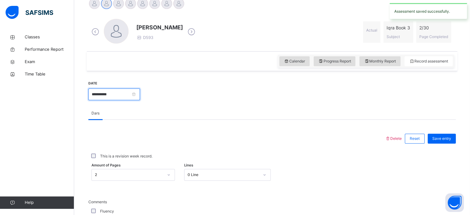
click at [140, 95] on input "**********" at bounding box center [114, 94] width 52 height 12
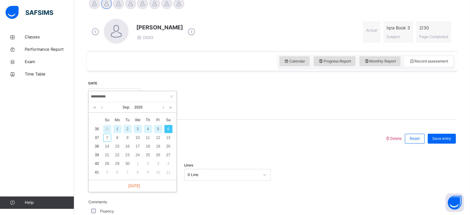
click at [108, 128] on div "31" at bounding box center [107, 129] width 8 height 8
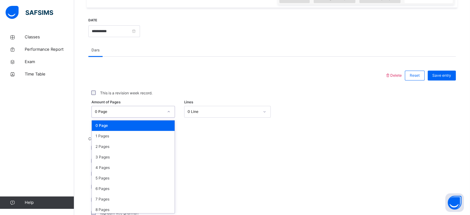
click at [166, 118] on div "option 0 Page focused, 1 of 31. 31 results available. Use Up and Down to choose…" at bounding box center [134, 112] width 84 height 12
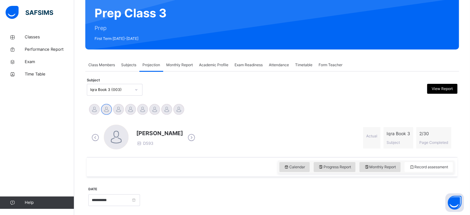
scroll to position [57, 0]
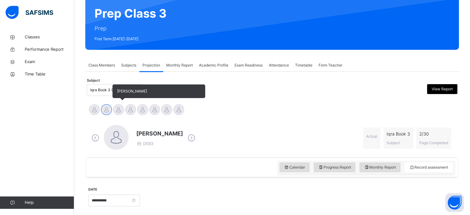
click at [119, 106] on div at bounding box center [118, 109] width 11 height 11
click at [132, 107] on div at bounding box center [130, 109] width 11 height 11
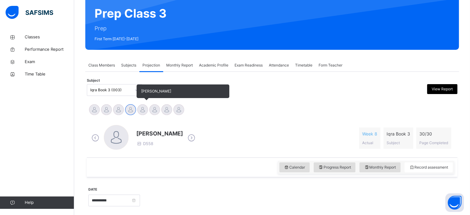
click at [139, 108] on div at bounding box center [142, 109] width 11 height 11
click at [154, 109] on div at bounding box center [154, 109] width 11 height 11
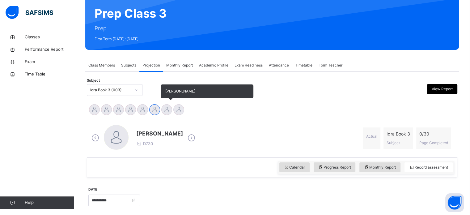
click at [168, 112] on div at bounding box center [166, 109] width 11 height 11
click at [177, 109] on div at bounding box center [179, 109] width 11 height 11
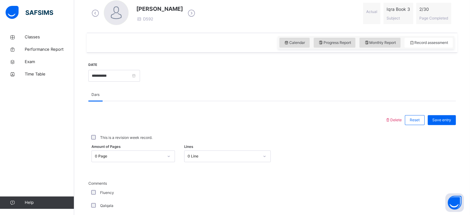
scroll to position [182, 0]
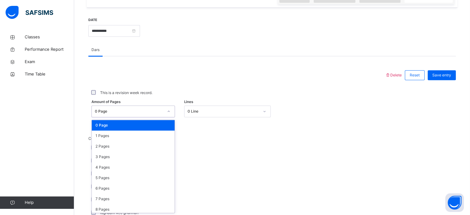
click at [148, 117] on div "option 0 Page focused, 1 of 31. 31 results available. Use Up and Down to choose…" at bounding box center [134, 111] width 84 height 12
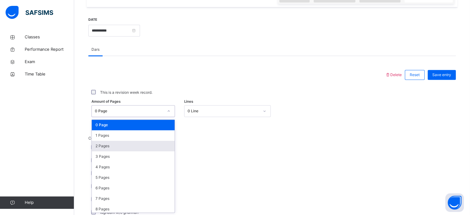
click at [122, 143] on div "2 Pages" at bounding box center [133, 146] width 83 height 11
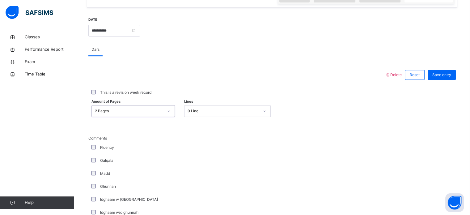
scroll to position [482, 0]
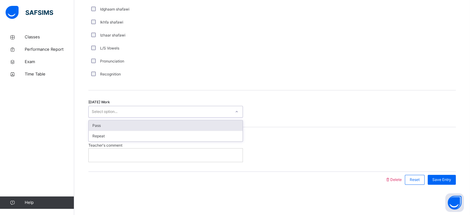
click at [149, 112] on div "Select option..." at bounding box center [160, 112] width 142 height 10
click at [139, 124] on div "Pass" at bounding box center [166, 125] width 154 height 11
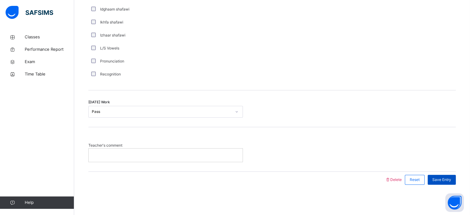
click at [440, 179] on span "Save Entry" at bounding box center [442, 180] width 19 height 6
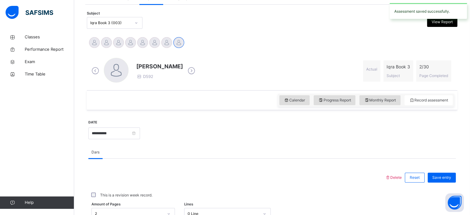
scroll to position [137, 0]
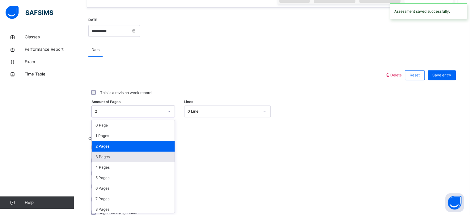
click at [145, 117] on div "option 3 Pages focused, 4 of 31. 31 results available. Use Up and Down to choos…" at bounding box center [134, 111] width 84 height 12
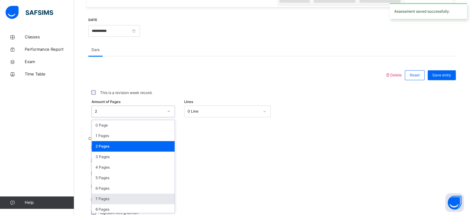
scroll to position [227, 0]
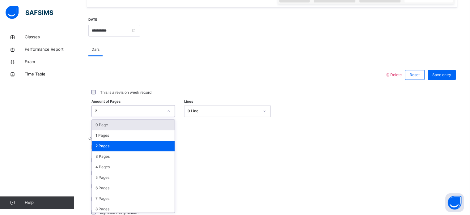
click at [136, 128] on div "0 Page" at bounding box center [133, 125] width 83 height 11
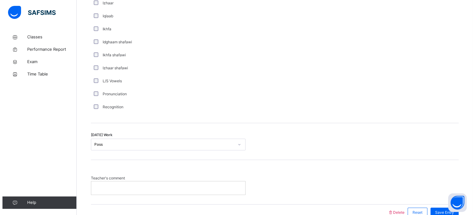
scroll to position [482, 0]
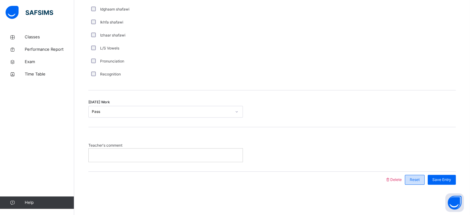
click at [420, 179] on span "Reset" at bounding box center [415, 180] width 10 height 6
click at [400, 179] on span "Delete" at bounding box center [393, 179] width 17 height 5
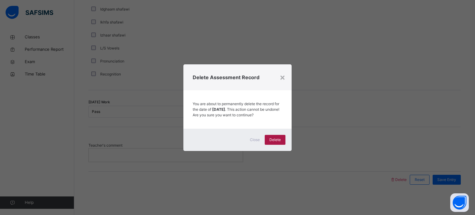
click at [272, 143] on span "Delete" at bounding box center [274, 140] width 11 height 6
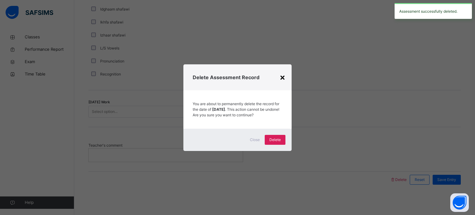
click at [282, 76] on div "×" at bounding box center [283, 77] width 6 height 13
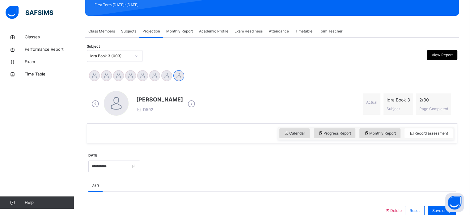
scroll to position [92, 0]
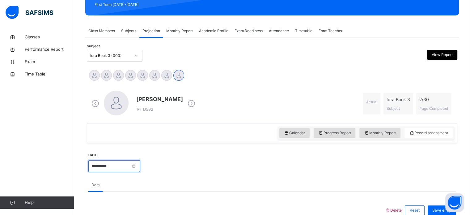
click at [140, 169] on input "**********" at bounding box center [114, 166] width 52 height 12
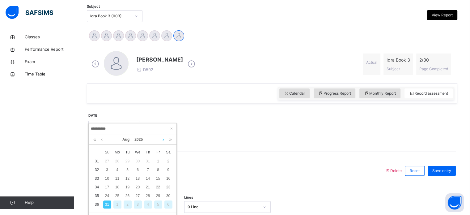
scroll to position [137, 0]
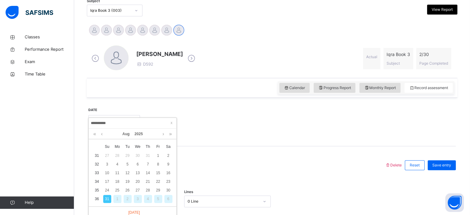
click at [170, 196] on div "6" at bounding box center [169, 199] width 8 height 8
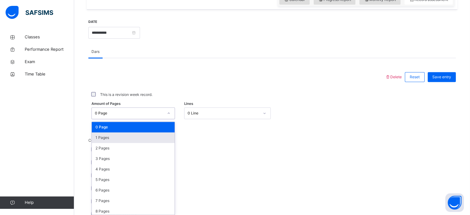
click at [156, 119] on div "option 1 Pages focused, 2 of 31. 31 results available. Use Up and Down to choos…" at bounding box center [134, 113] width 84 height 12
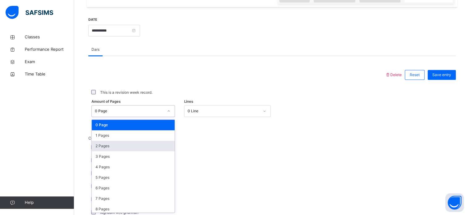
click at [146, 144] on div "2 Pages" at bounding box center [133, 146] width 83 height 11
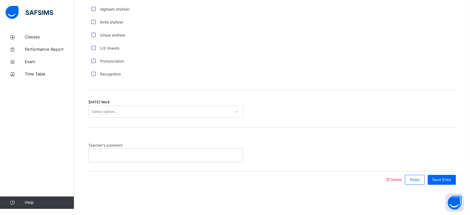
scroll to position [482, 0]
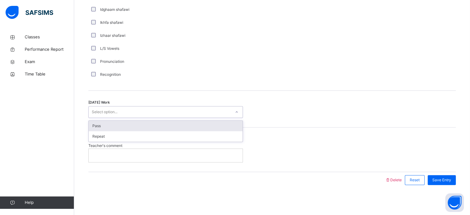
click at [210, 106] on div "Select option..." at bounding box center [165, 112] width 155 height 12
click at [190, 128] on div "Pass" at bounding box center [166, 126] width 154 height 11
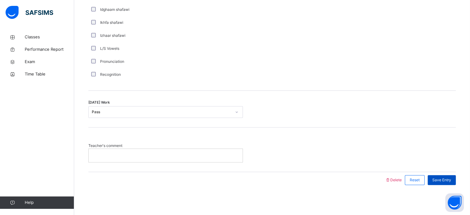
click at [439, 179] on span "Save Entry" at bounding box center [442, 180] width 19 height 6
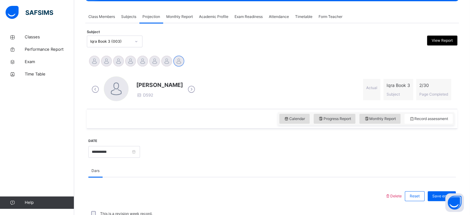
scroll to position [201, 0]
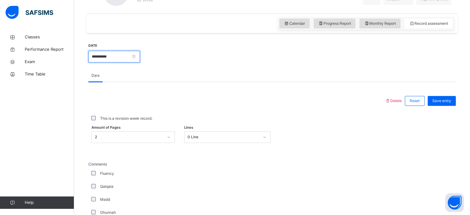
click at [140, 57] on input "**********" at bounding box center [114, 57] width 52 height 12
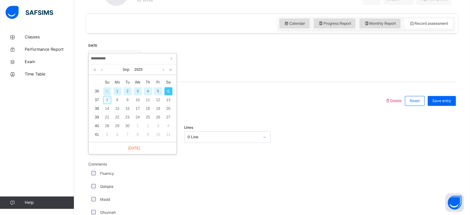
click at [105, 97] on div "7" at bounding box center [107, 100] width 8 height 8
type input "**********"
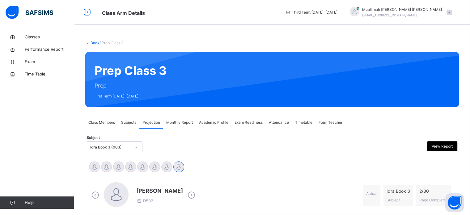
scroll to position [66, 0]
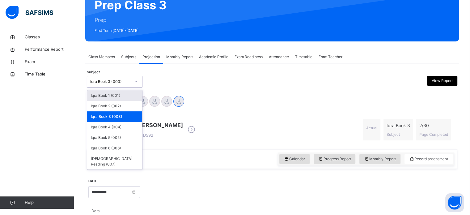
click at [122, 81] on div "Iqra Book 3 (003)" at bounding box center [110, 82] width 41 height 6
click at [112, 127] on div "Iqra Book 4 (004)" at bounding box center [114, 127] width 55 height 11
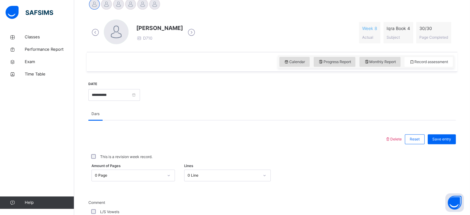
scroll to position [163, 0]
click at [140, 94] on input "**********" at bounding box center [114, 94] width 52 height 12
click at [178, 57] on div "Calendar Progress Report Monthly Report Record assessment" at bounding box center [272, 61] width 371 height 20
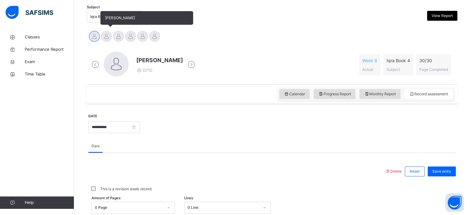
click at [104, 35] on div at bounding box center [106, 36] width 11 height 11
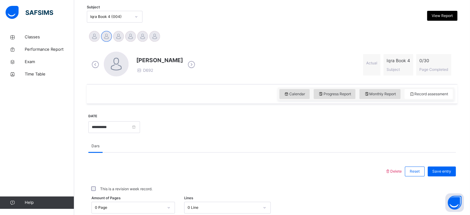
scroll to position [163, 0]
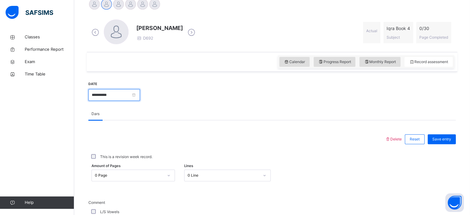
click at [140, 94] on input "**********" at bounding box center [114, 95] width 52 height 12
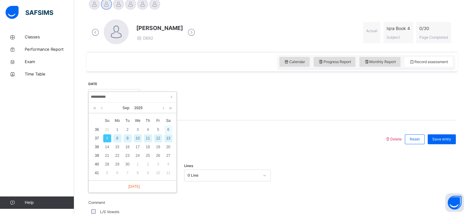
click at [167, 128] on div "6" at bounding box center [169, 130] width 8 height 8
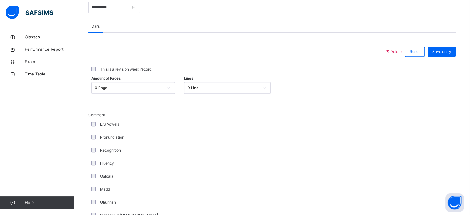
scroll to position [251, 0]
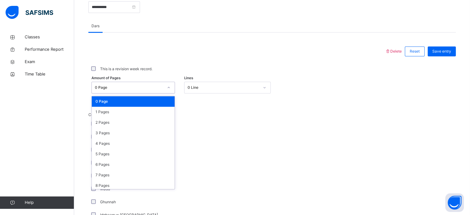
click at [163, 82] on div "0 Page" at bounding box center [134, 88] width 84 height 12
click at [138, 119] on div "2 Pages" at bounding box center [133, 122] width 83 height 11
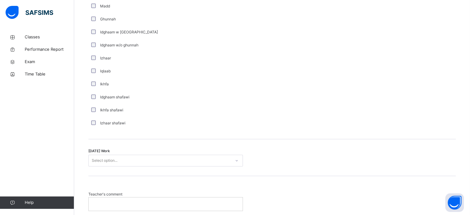
scroll to position [482, 0]
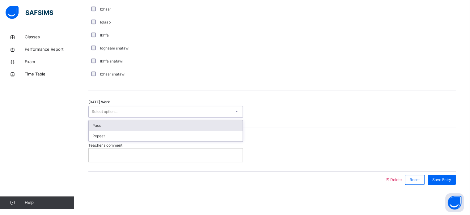
click at [140, 112] on div "Select option..." at bounding box center [160, 112] width 142 height 10
click at [131, 123] on div "Pass" at bounding box center [166, 125] width 154 height 11
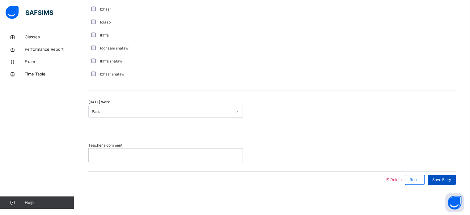
click at [447, 180] on span "Save Entry" at bounding box center [442, 180] width 19 height 6
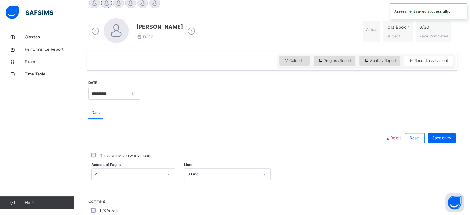
scroll to position [92, 0]
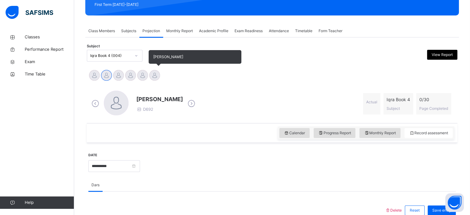
click at [157, 76] on div at bounding box center [154, 75] width 11 height 11
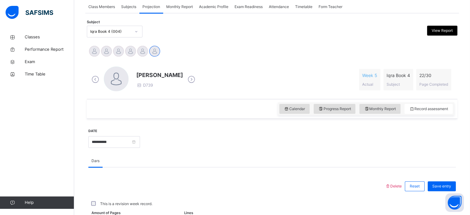
scroll to position [134, 0]
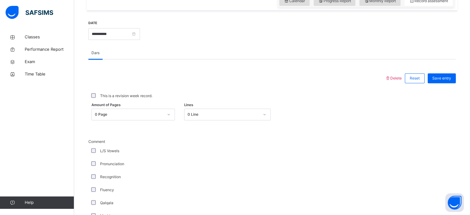
click at [161, 120] on div "0 Page" at bounding box center [134, 115] width 84 height 12
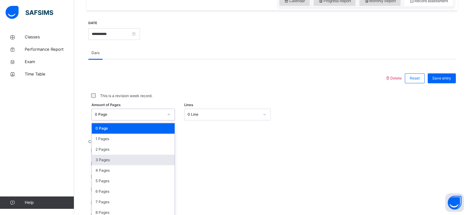
scroll to position [227, 0]
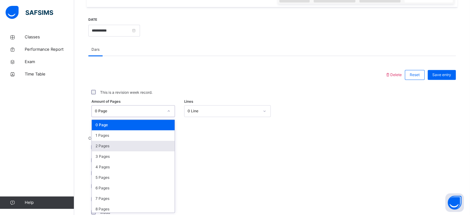
click at [138, 146] on div "2 Pages" at bounding box center [133, 146] width 83 height 11
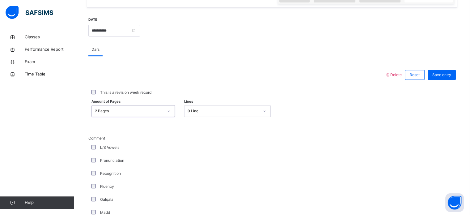
scroll to position [482, 0]
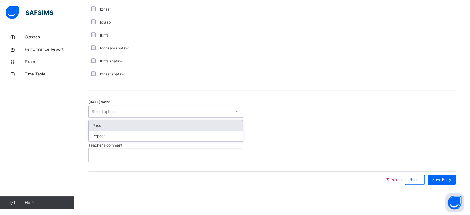
click at [167, 109] on div "Select option..." at bounding box center [160, 112] width 142 height 10
click at [149, 127] on div "Pass" at bounding box center [166, 125] width 154 height 11
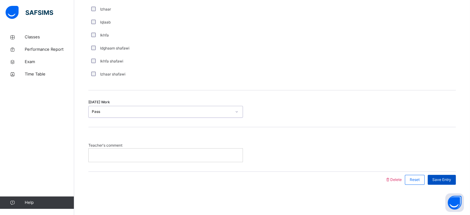
click at [447, 179] on span "Save Entry" at bounding box center [442, 180] width 19 height 6
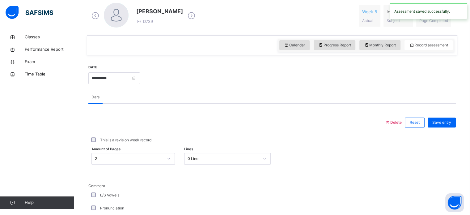
scroll to position [179, 0]
click at [140, 76] on input "**********" at bounding box center [114, 79] width 52 height 12
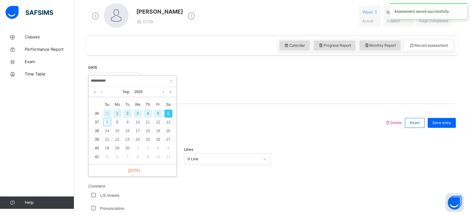
click at [107, 121] on div "7" at bounding box center [107, 122] width 8 height 8
type input "**********"
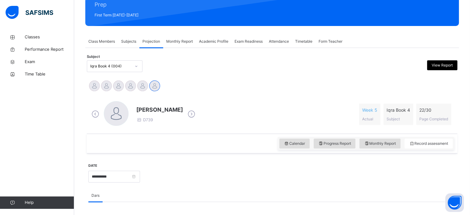
scroll to position [81, 0]
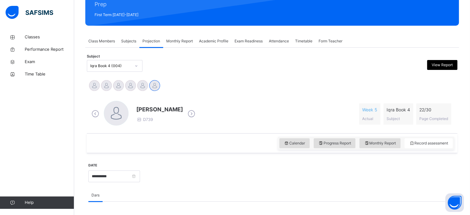
click at [184, 90] on div "Ayyub Rizwan Hamza Balkaya Luqman Bilal Muhammad Dawood Faisal SAFWATUN SIDDIQU…" at bounding box center [272, 86] width 368 height 14
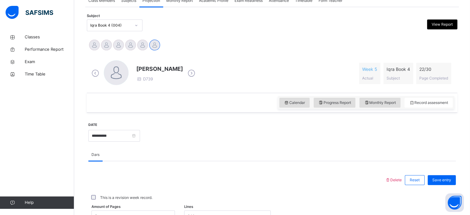
scroll to position [122, 0]
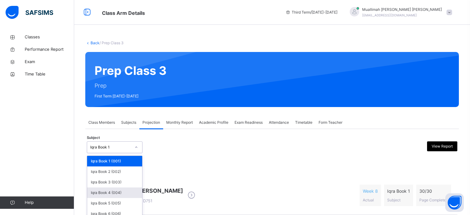
click at [119, 187] on div "Iqra Book 4 (004)" at bounding box center [114, 192] width 55 height 11
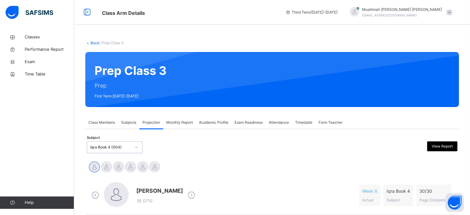
scroll to position [116, 0]
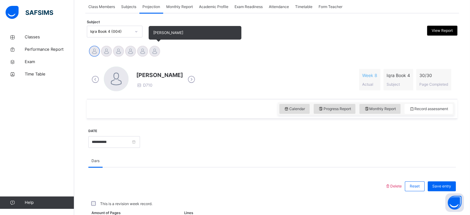
click at [157, 48] on div at bounding box center [154, 51] width 11 height 11
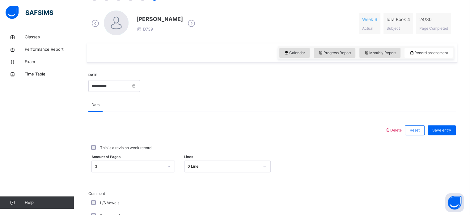
scroll to position [171, 0]
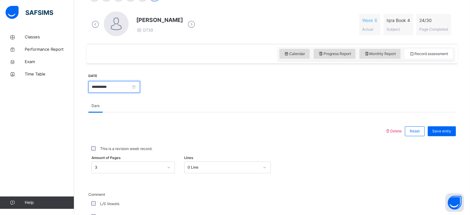
click at [140, 86] on input "**********" at bounding box center [114, 87] width 52 height 12
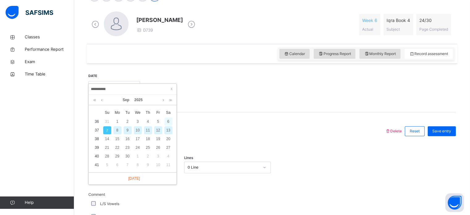
click at [170, 121] on div "6" at bounding box center [169, 122] width 8 height 8
type input "**********"
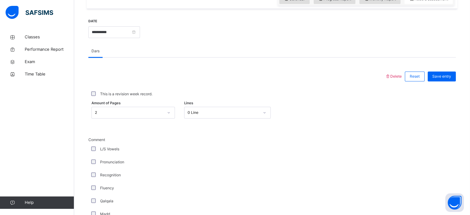
scroll to position [226, 0]
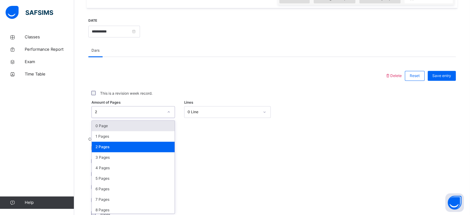
click at [161, 110] on div "2" at bounding box center [129, 112] width 69 height 6
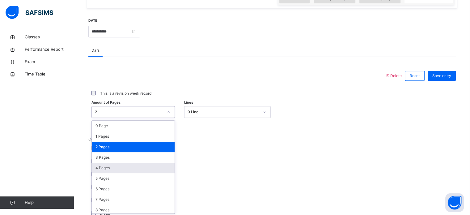
click at [130, 168] on div "4 Pages" at bounding box center [133, 168] width 83 height 11
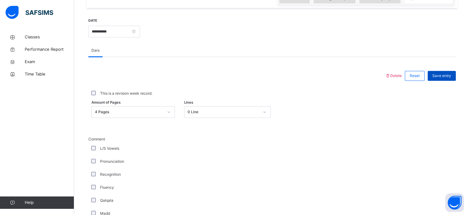
click at [448, 78] on span "Save entry" at bounding box center [442, 76] width 19 height 6
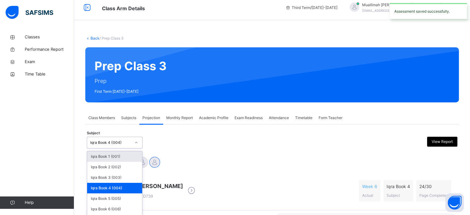
scroll to position [17, 0]
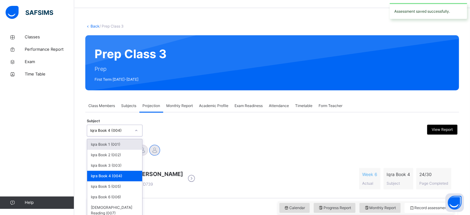
click at [116, 136] on div "option Iqra Book 4 (004), selected. option Iqra Book 1 (001) focused, 1 of 7. 7…" at bounding box center [115, 131] width 56 height 12
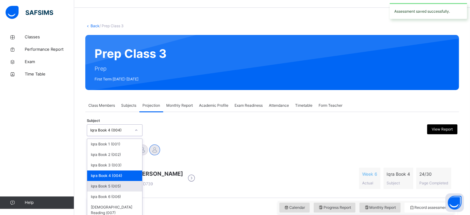
click at [112, 185] on div "Iqra Book 5 (005)" at bounding box center [114, 186] width 55 height 11
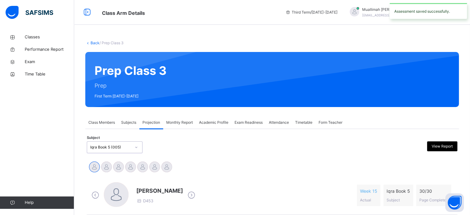
scroll to position [109, 0]
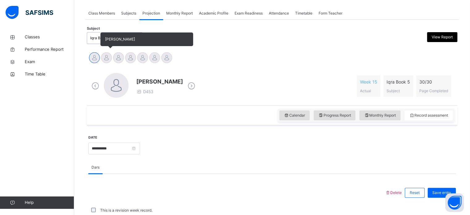
click at [107, 57] on div at bounding box center [106, 57] width 11 height 11
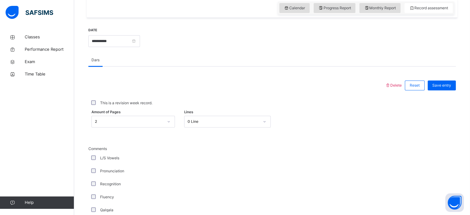
scroll to position [217, 0]
click at [140, 39] on input "**********" at bounding box center [114, 41] width 52 height 12
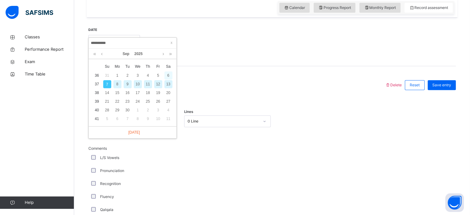
click at [166, 78] on div "6" at bounding box center [169, 75] width 8 height 8
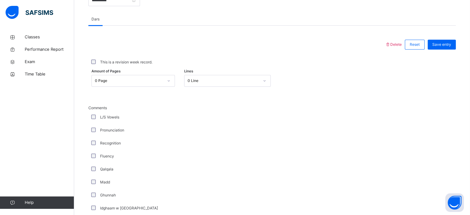
scroll to position [258, 0]
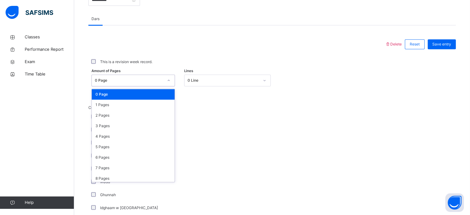
click at [154, 77] on div "0 Page" at bounding box center [127, 81] width 71 height 10
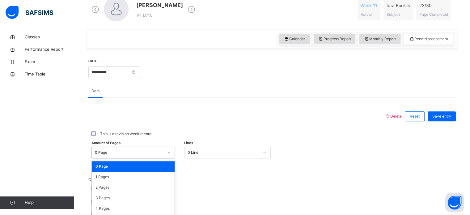
scroll to position [199, 0]
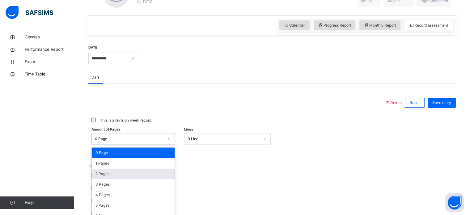
click at [140, 169] on div "2 Pages" at bounding box center [133, 174] width 83 height 11
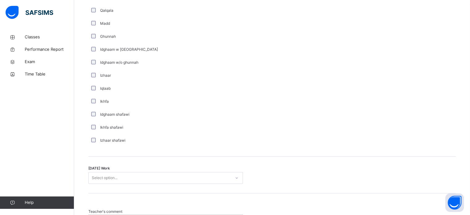
scroll to position [482, 0]
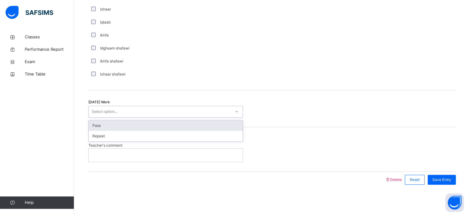
click at [186, 107] on div "Select option..." at bounding box center [160, 112] width 142 height 10
click at [166, 126] on div "Pass" at bounding box center [166, 125] width 154 height 11
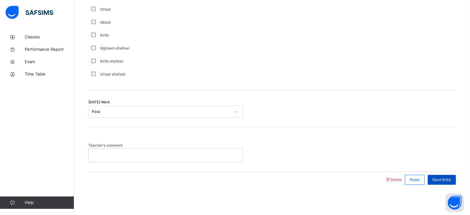
click at [448, 177] on span "Save Entry" at bounding box center [442, 180] width 19 height 6
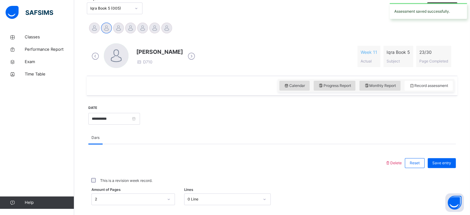
scroll to position [139, 0]
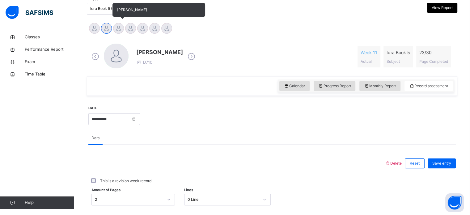
click at [120, 27] on div at bounding box center [118, 28] width 11 height 11
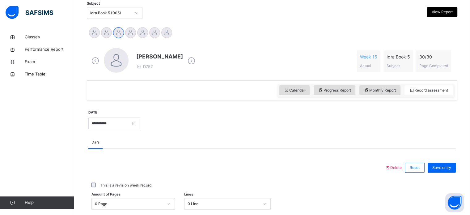
scroll to position [134, 0]
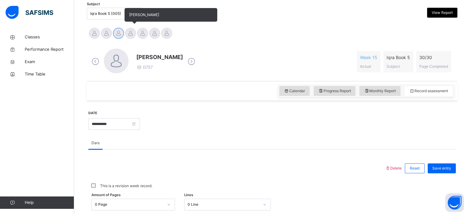
click at [134, 30] on div at bounding box center [130, 33] width 11 height 11
click at [143, 34] on div at bounding box center [142, 33] width 11 height 11
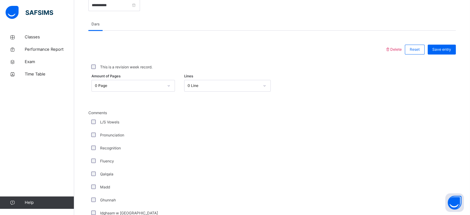
scroll to position [254, 0]
click at [129, 67] on label "This is a revision week record." at bounding box center [126, 66] width 52 height 6
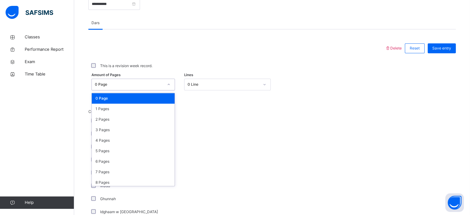
click at [127, 88] on div "0 Page" at bounding box center [127, 85] width 71 height 10
click at [117, 122] on div "2 Pages" at bounding box center [133, 119] width 83 height 11
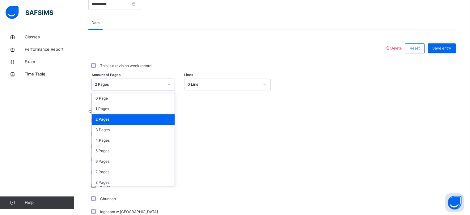
click at [121, 84] on div "2 Pages" at bounding box center [129, 85] width 69 height 6
click at [115, 108] on div "1 Pages" at bounding box center [133, 109] width 83 height 11
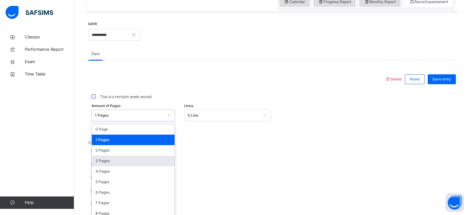
scroll to position [227, 0]
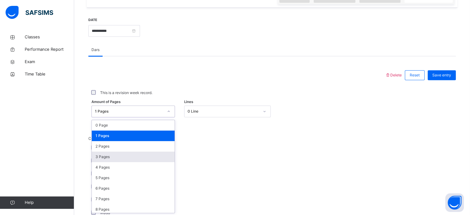
click at [155, 117] on div "option 1 Pages, selected. option 3 Pages focused, 4 of 31. 31 results available…" at bounding box center [134, 111] width 84 height 12
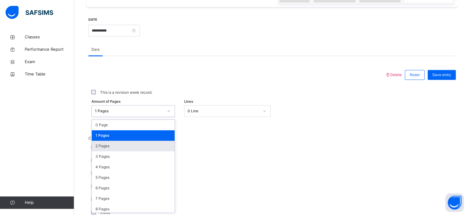
click at [136, 147] on div "2 Pages" at bounding box center [133, 146] width 83 height 11
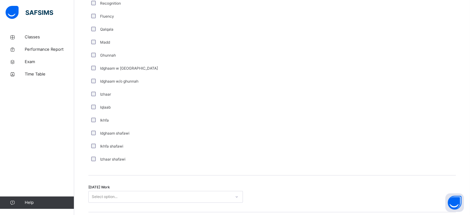
scroll to position [482, 0]
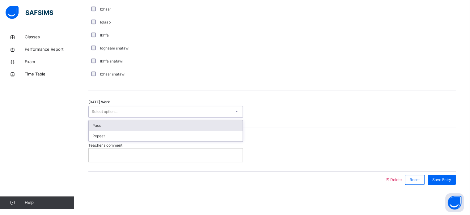
click at [157, 115] on div "Select option..." at bounding box center [160, 112] width 142 height 10
click at [150, 127] on div "Pass" at bounding box center [166, 125] width 154 height 11
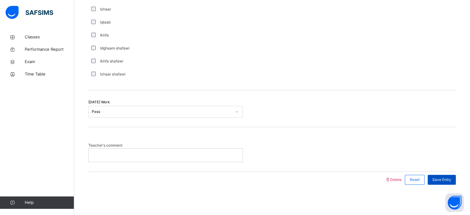
click at [451, 178] on span "Save Entry" at bounding box center [442, 180] width 19 height 6
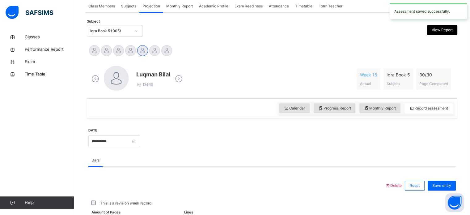
scroll to position [116, 0]
click at [140, 142] on input "**********" at bounding box center [114, 141] width 52 height 12
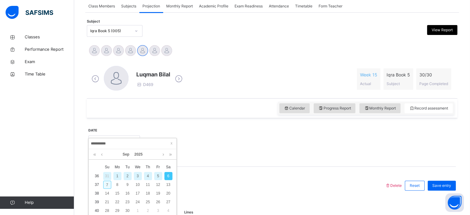
click at [108, 183] on div "7" at bounding box center [107, 185] width 8 height 8
type input "**********"
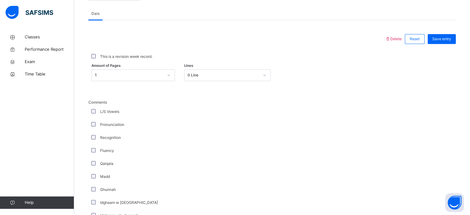
scroll to position [482, 0]
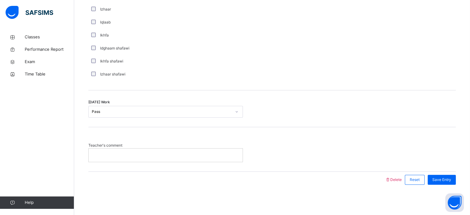
click at [203, 157] on p at bounding box center [165, 155] width 145 height 6
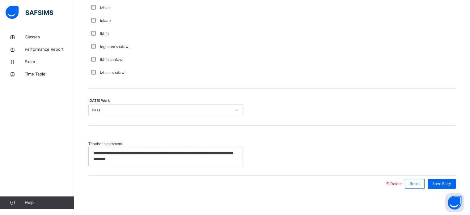
scroll to position [488, 0]
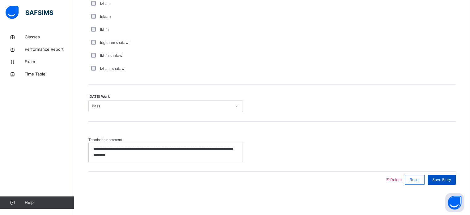
click at [438, 179] on span "Save Entry" at bounding box center [442, 180] width 19 height 6
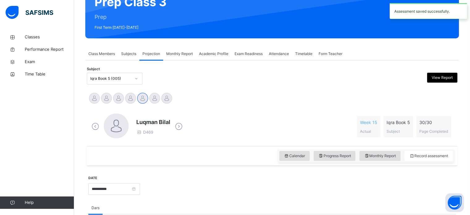
scroll to position [69, 0]
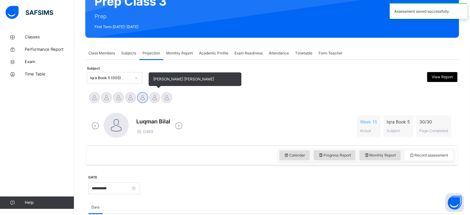
click at [153, 97] on div at bounding box center [154, 97] width 11 height 11
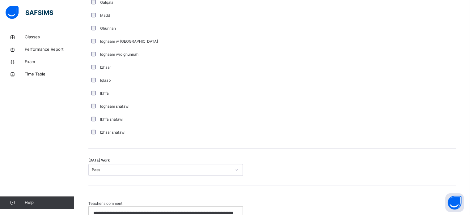
scroll to position [488, 0]
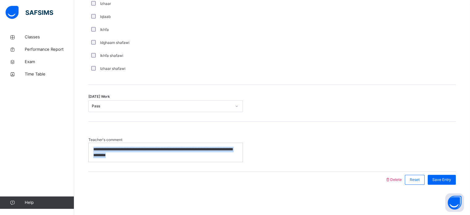
drag, startPoint x: 148, startPoint y: 155, endPoint x: 65, endPoint y: 138, distance: 84.6
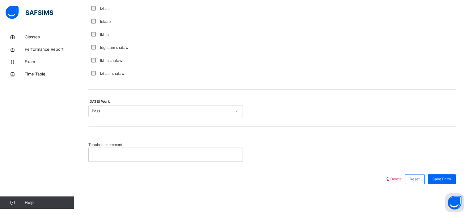
scroll to position [482, 0]
click at [452, 177] on span "Save Entry" at bounding box center [442, 180] width 19 height 6
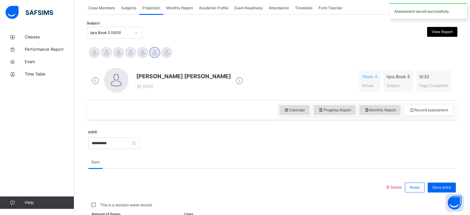
scroll to position [115, 0]
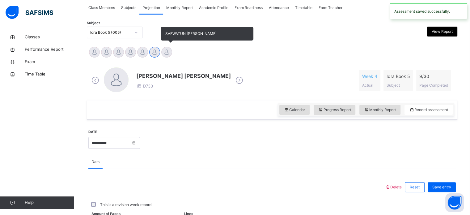
click at [167, 49] on div at bounding box center [166, 52] width 11 height 11
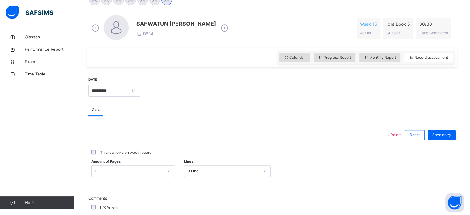
scroll to position [167, 0]
click at [140, 90] on input "**********" at bounding box center [114, 91] width 52 height 12
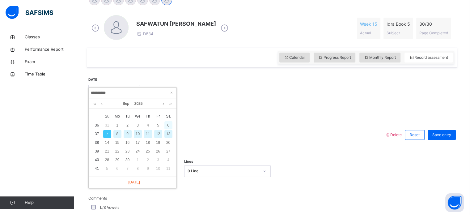
click at [165, 122] on div "6" at bounding box center [169, 125] width 8 height 8
type input "**********"
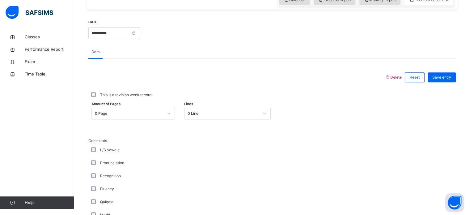
click at [165, 119] on div "0 Page" at bounding box center [134, 114] width 84 height 12
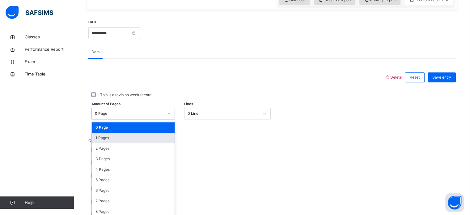
scroll to position [227, 0]
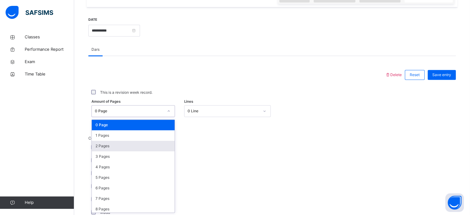
click at [148, 149] on div "2 Pages" at bounding box center [133, 146] width 83 height 11
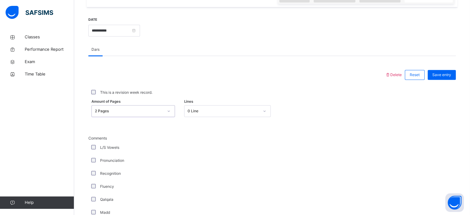
scroll to position [482, 0]
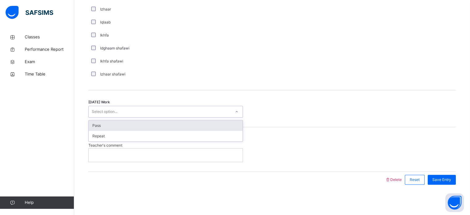
click at [124, 107] on div "Select option..." at bounding box center [160, 112] width 142 height 10
click at [118, 125] on div "Pass" at bounding box center [166, 125] width 154 height 11
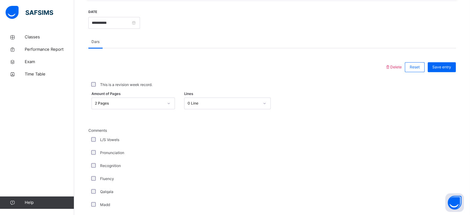
scroll to position [225, 0]
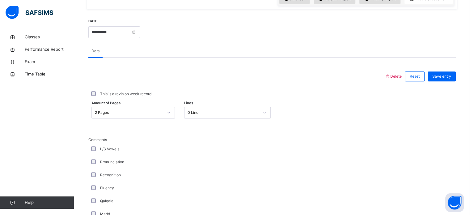
click at [97, 94] on div "This is a revision week record." at bounding box center [272, 94] width 365 height 6
click at [452, 79] on div "Save entry" at bounding box center [442, 76] width 28 height 10
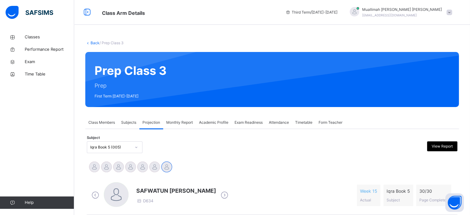
scroll to position [54, 0]
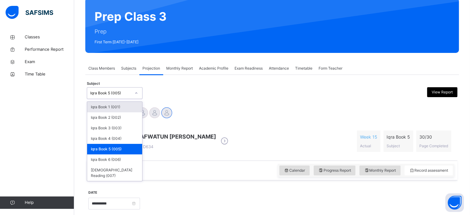
click at [132, 97] on div at bounding box center [136, 93] width 11 height 10
click at [107, 161] on div "Iqra Book 6 (006)" at bounding box center [114, 159] width 55 height 11
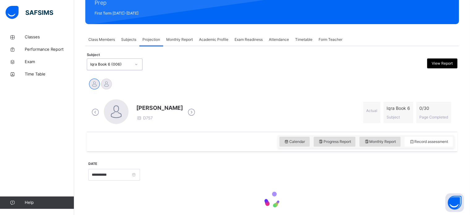
scroll to position [84, 0]
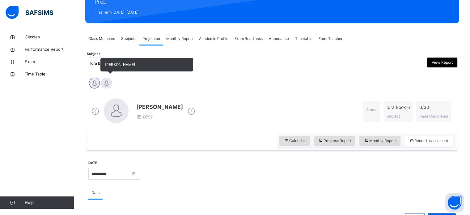
click at [105, 83] on div at bounding box center [106, 83] width 11 height 11
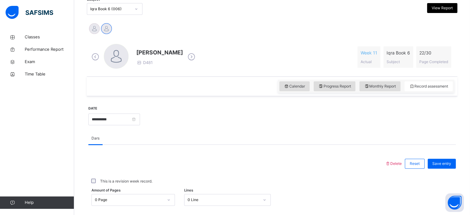
scroll to position [139, 0]
click at [140, 116] on input "**********" at bounding box center [114, 119] width 52 height 12
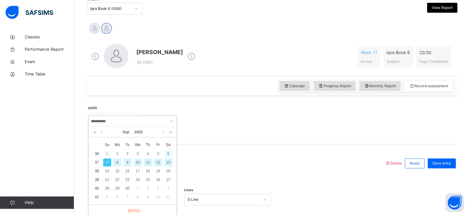
click at [166, 154] on div "6" at bounding box center [169, 154] width 8 height 8
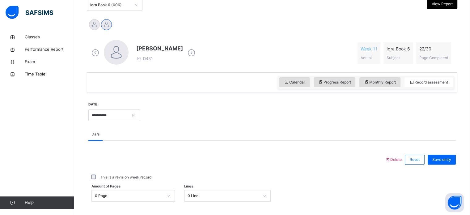
scroll to position [143, 0]
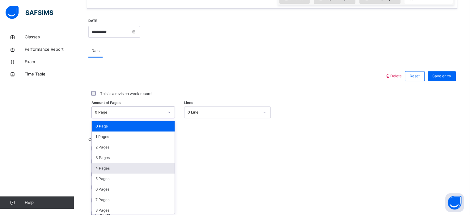
click at [160, 118] on div "option 4 Pages focused, 5 of 31. 31 results available. Use Up and Down to choos…" at bounding box center [134, 112] width 84 height 12
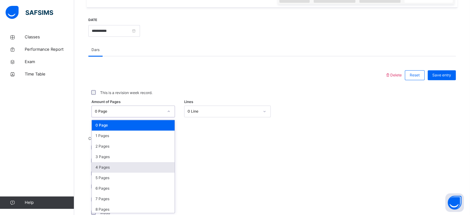
scroll to position [227, 0]
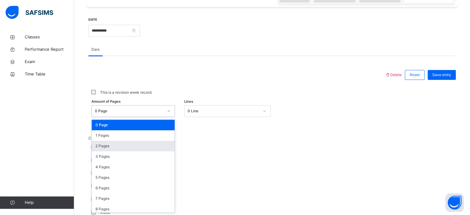
click at [141, 144] on div "2 Pages" at bounding box center [133, 146] width 83 height 11
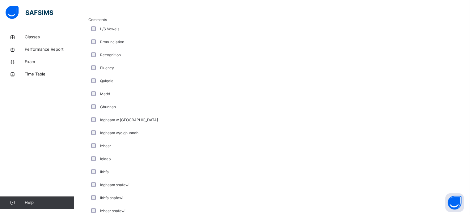
scroll to position [482, 0]
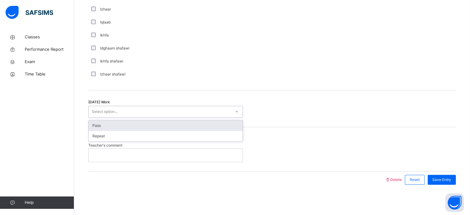
click at [145, 113] on div "Select option..." at bounding box center [160, 112] width 142 height 10
click at [135, 123] on div "Pass" at bounding box center [166, 125] width 154 height 11
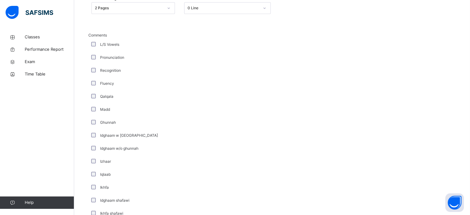
scroll to position [320, 0]
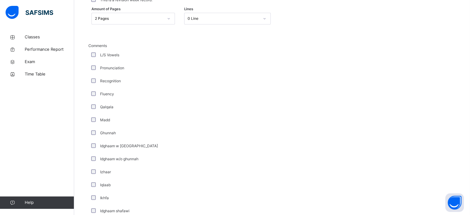
click at [111, 54] on label "L/S Vowels" at bounding box center [109, 55] width 19 height 6
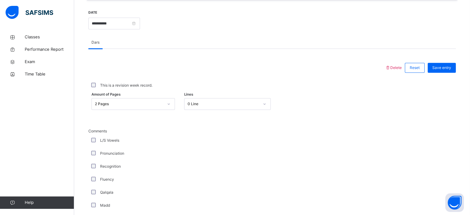
scroll to position [234, 0]
click at [444, 66] on span "Save entry" at bounding box center [442, 68] width 19 height 6
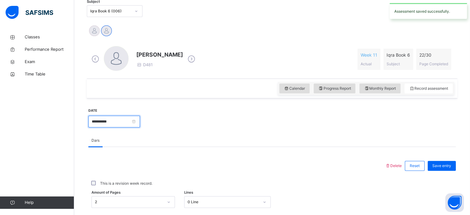
click at [140, 123] on input "**********" at bounding box center [114, 122] width 52 height 12
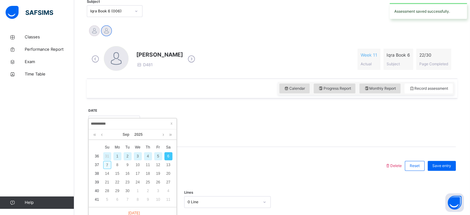
click at [107, 164] on div "7" at bounding box center [107, 165] width 8 height 8
type input "**********"
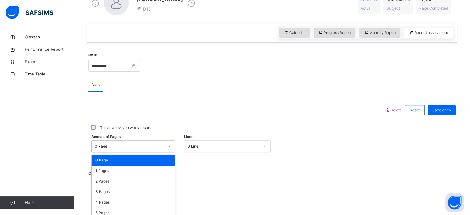
scroll to position [227, 0]
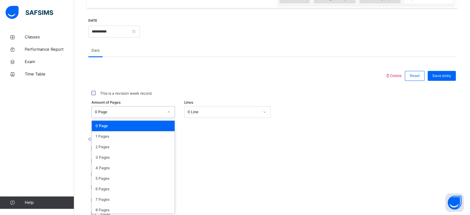
click at [155, 118] on div "option 0 Page focused, 1 of 31. 31 results available. Use Up and Down to choose…" at bounding box center [134, 112] width 84 height 12
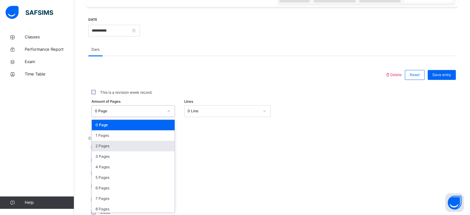
click at [132, 148] on div "2 Pages" at bounding box center [133, 146] width 83 height 11
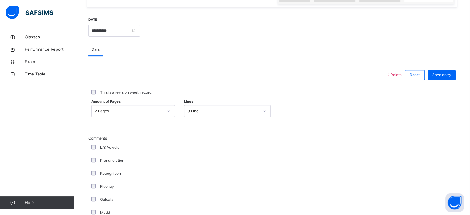
scroll to position [482, 0]
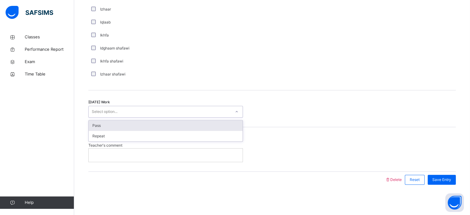
click at [200, 113] on div "Select option..." at bounding box center [160, 112] width 142 height 10
click at [188, 127] on div "Pass" at bounding box center [166, 125] width 154 height 11
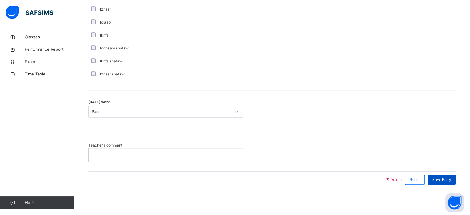
click at [446, 180] on span "Save Entry" at bounding box center [442, 180] width 19 height 6
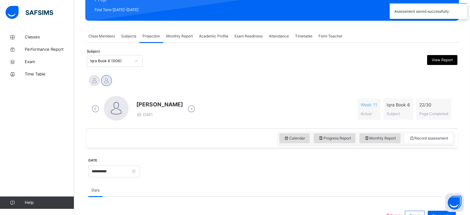
scroll to position [0, 0]
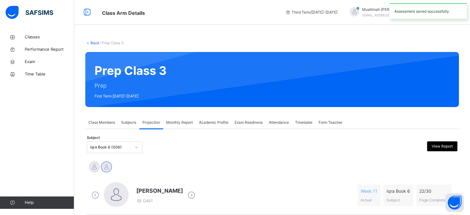
click at [280, 124] on span "Attendance" at bounding box center [279, 123] width 20 height 6
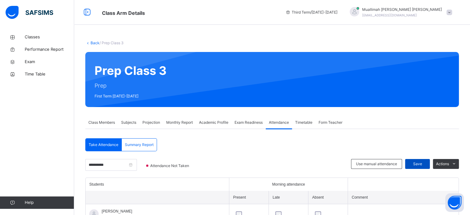
click at [419, 164] on span "Save" at bounding box center [417, 164] width 15 height 6
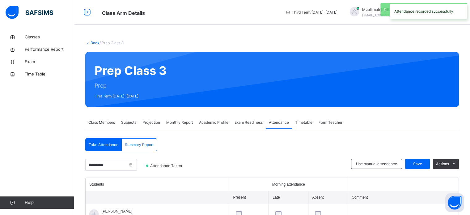
scroll to position [47, 0]
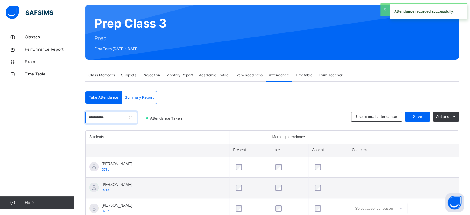
click at [137, 119] on input "**********" at bounding box center [111, 118] width 52 height 12
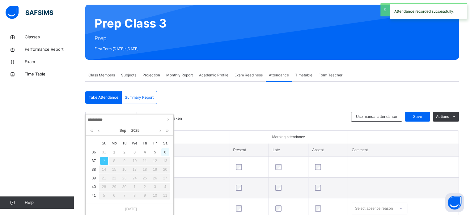
click at [165, 154] on div "6" at bounding box center [165, 152] width 8 height 8
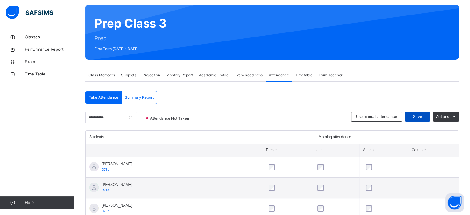
click at [422, 116] on span "Save" at bounding box center [417, 117] width 15 height 6
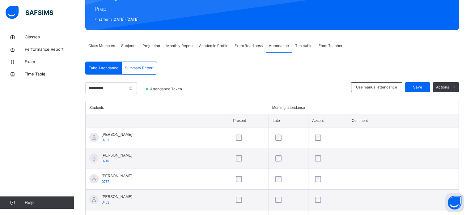
scroll to position [71, 0]
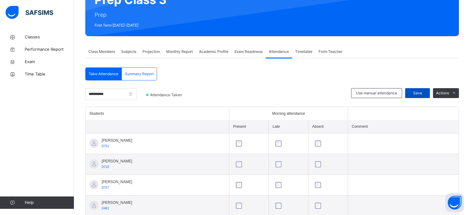
click at [427, 89] on div "Save" at bounding box center [418, 93] width 25 height 10
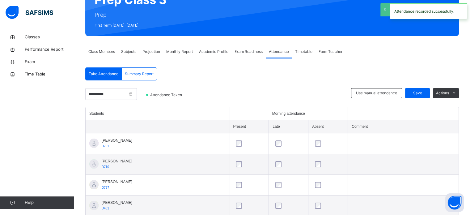
click at [108, 50] on span "Class Members" at bounding box center [101, 52] width 27 height 6
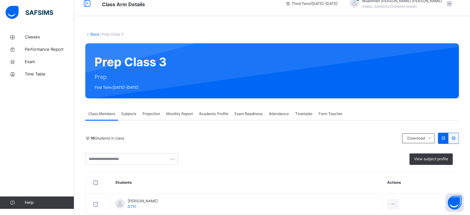
scroll to position [0, 0]
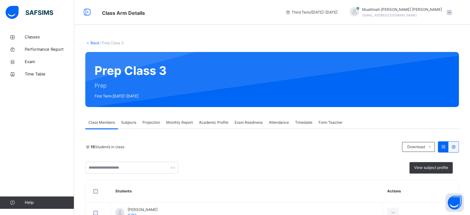
click at [309, 149] on div "16 Students in class" at bounding box center [242, 147] width 314 height 6
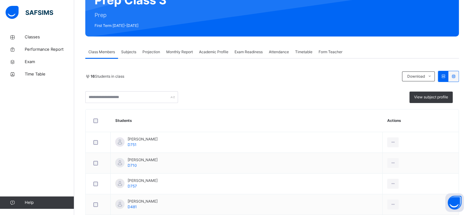
scroll to position [74, 0]
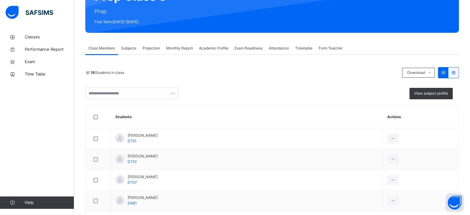
click at [422, 95] on span "View subject profile" at bounding box center [431, 94] width 34 height 6
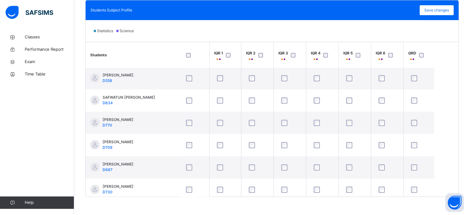
scroll to position [228, 0]
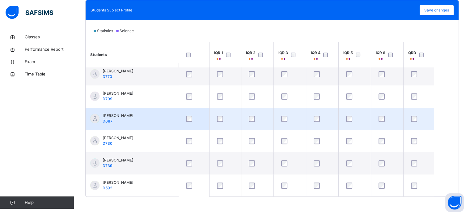
click at [169, 112] on td "[PERSON_NAME] D687" at bounding box center [132, 119] width 93 height 22
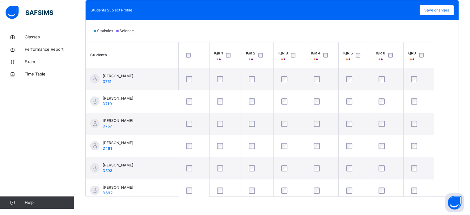
scroll to position [0, 0]
